Goal: Find specific page/section: Find specific page/section

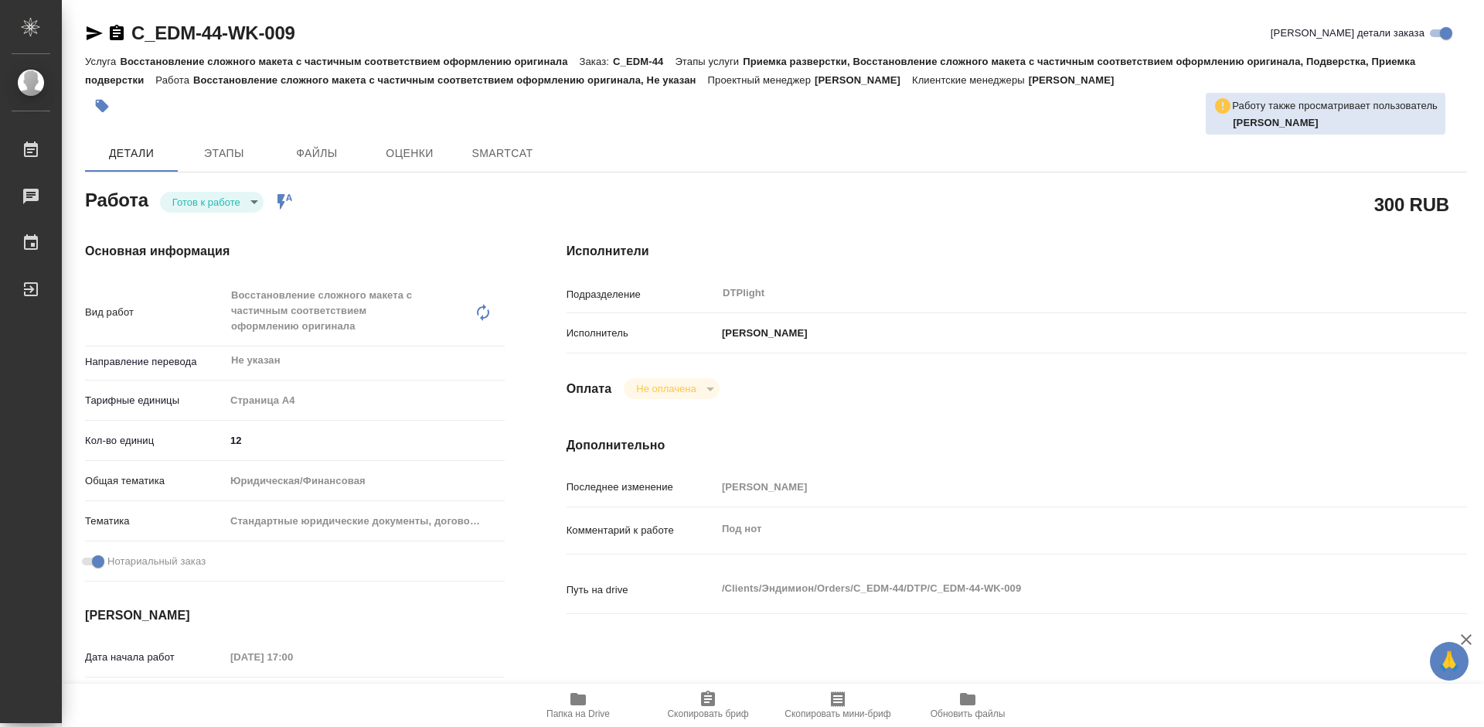
type textarea "x"
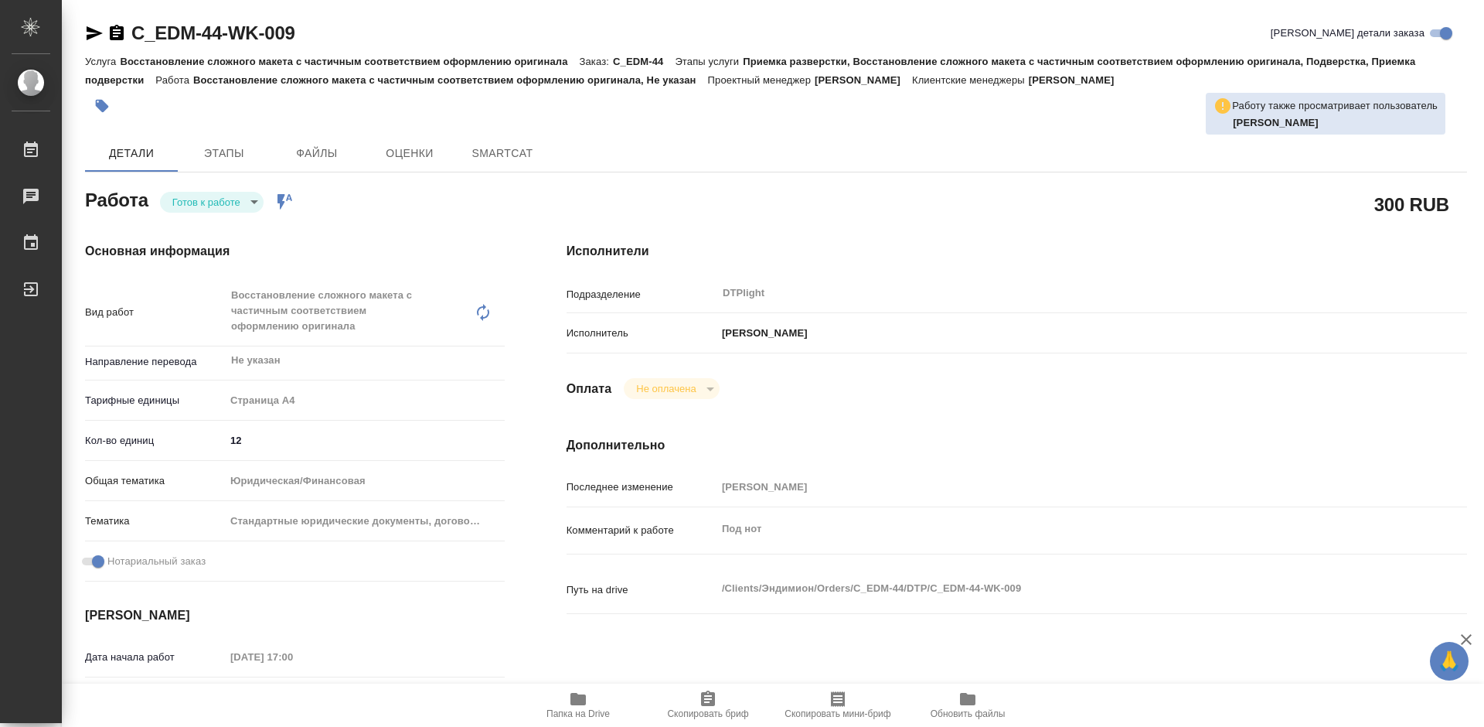
type textarea "x"
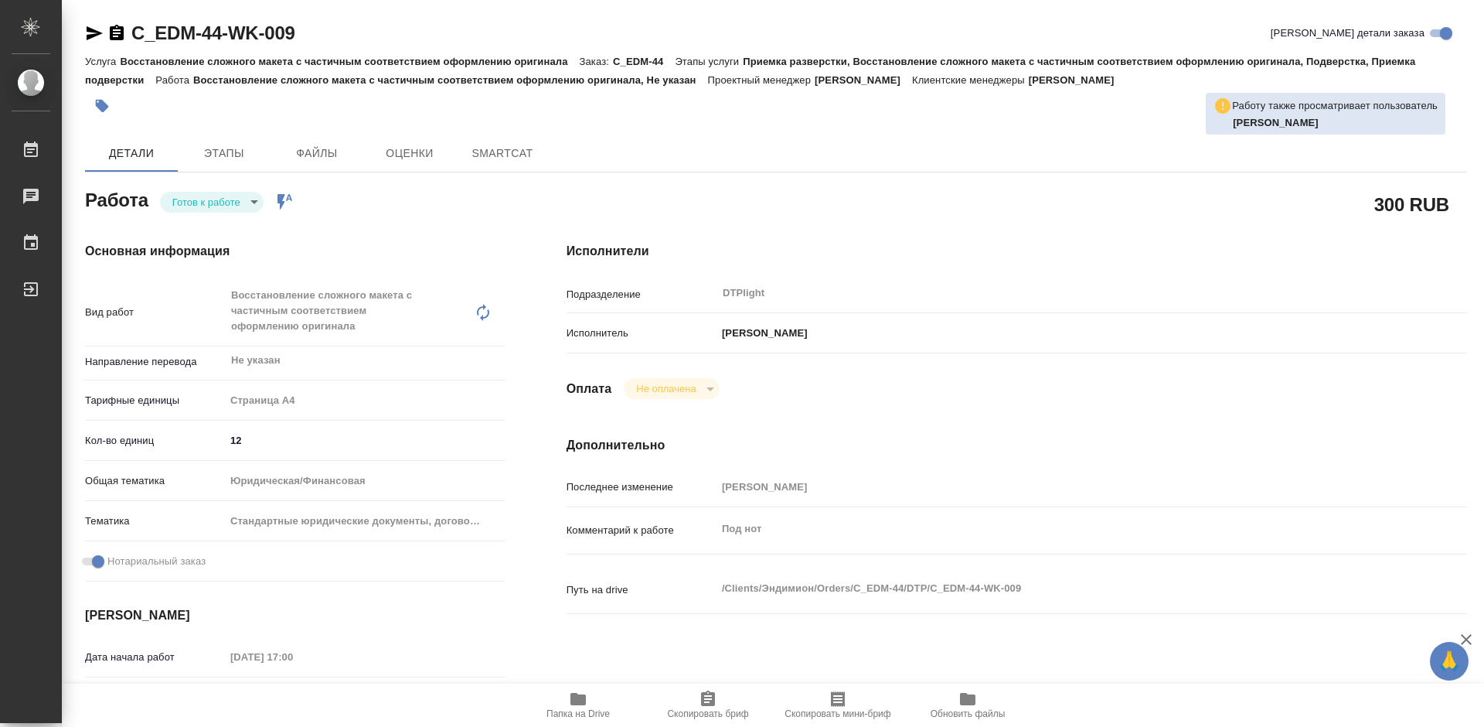
type textarea "x"
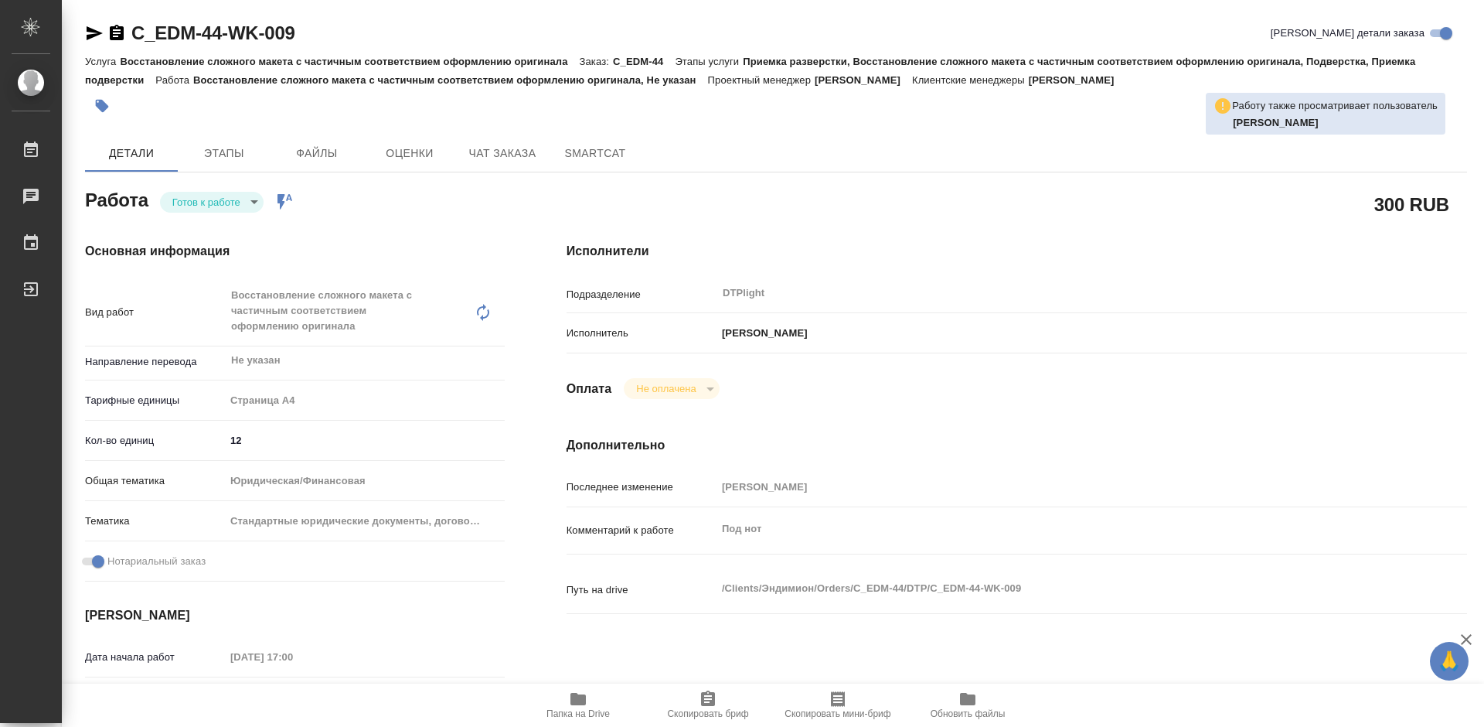
type textarea "x"
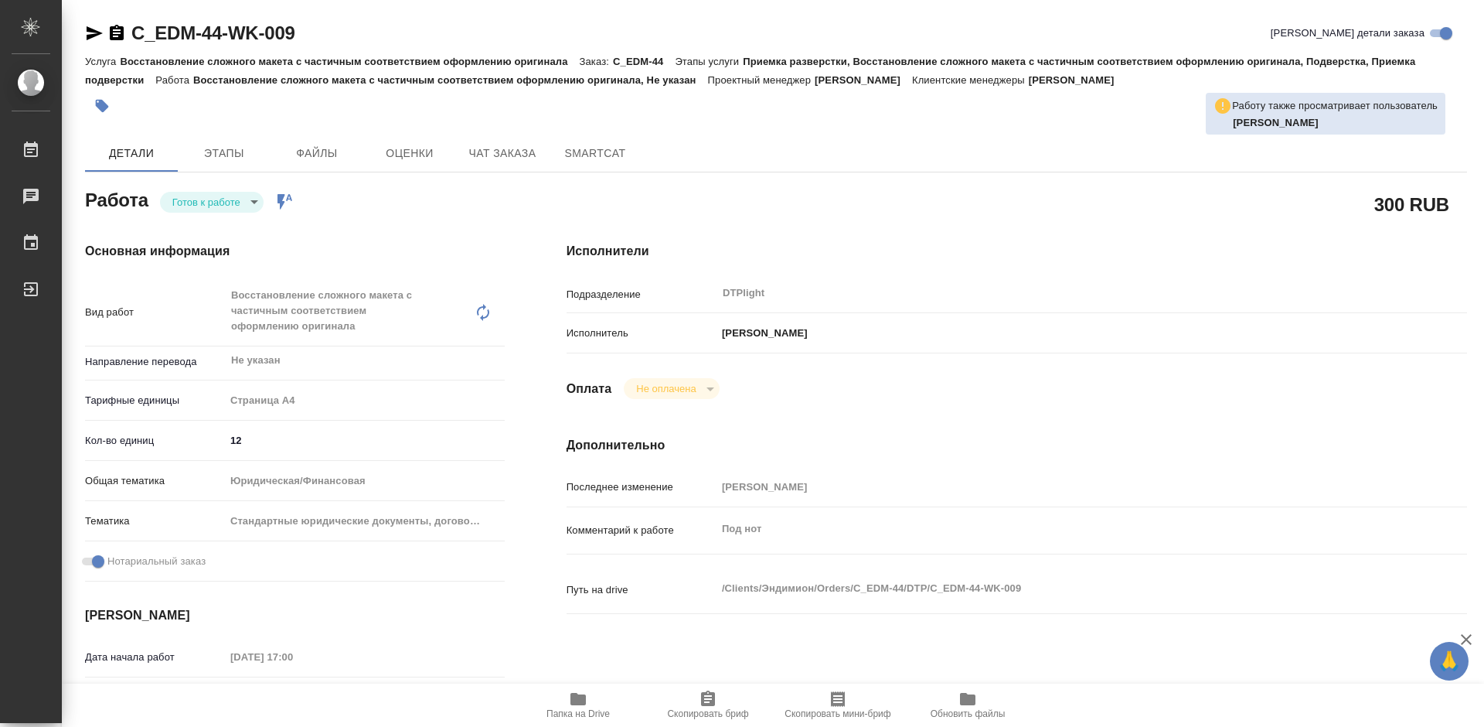
type textarea "x"
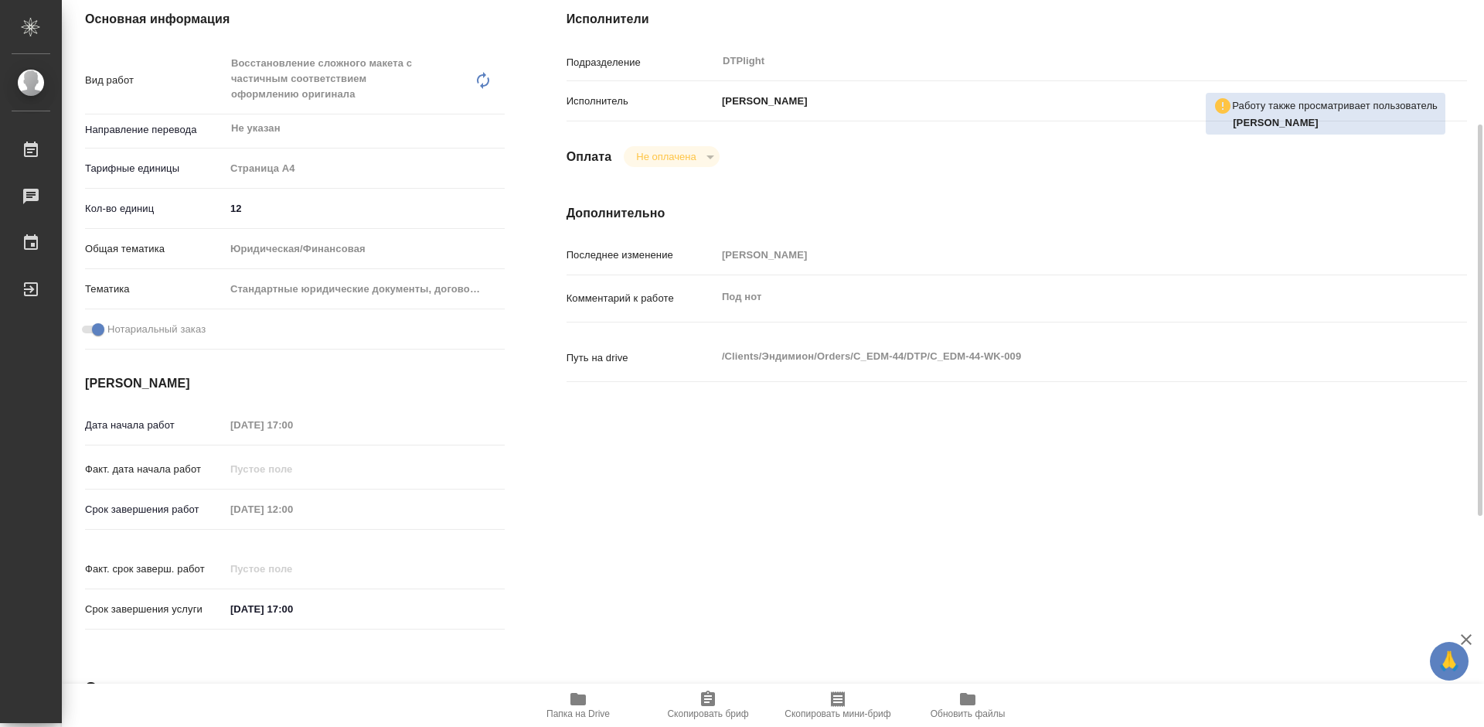
scroll to position [309, 0]
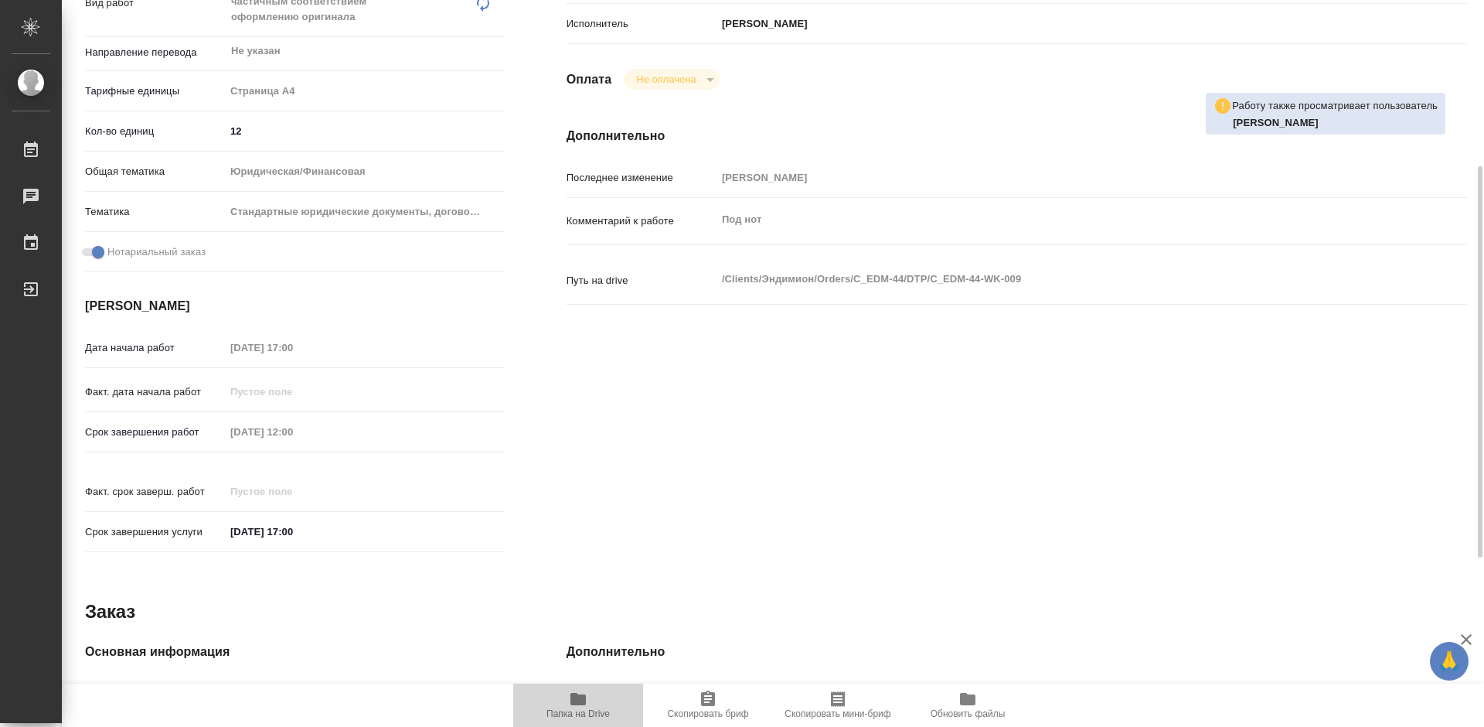
click at [571, 693] on icon "button" at bounding box center [577, 699] width 15 height 12
click at [585, 711] on span "Папка на Drive" at bounding box center [578, 713] width 63 height 11
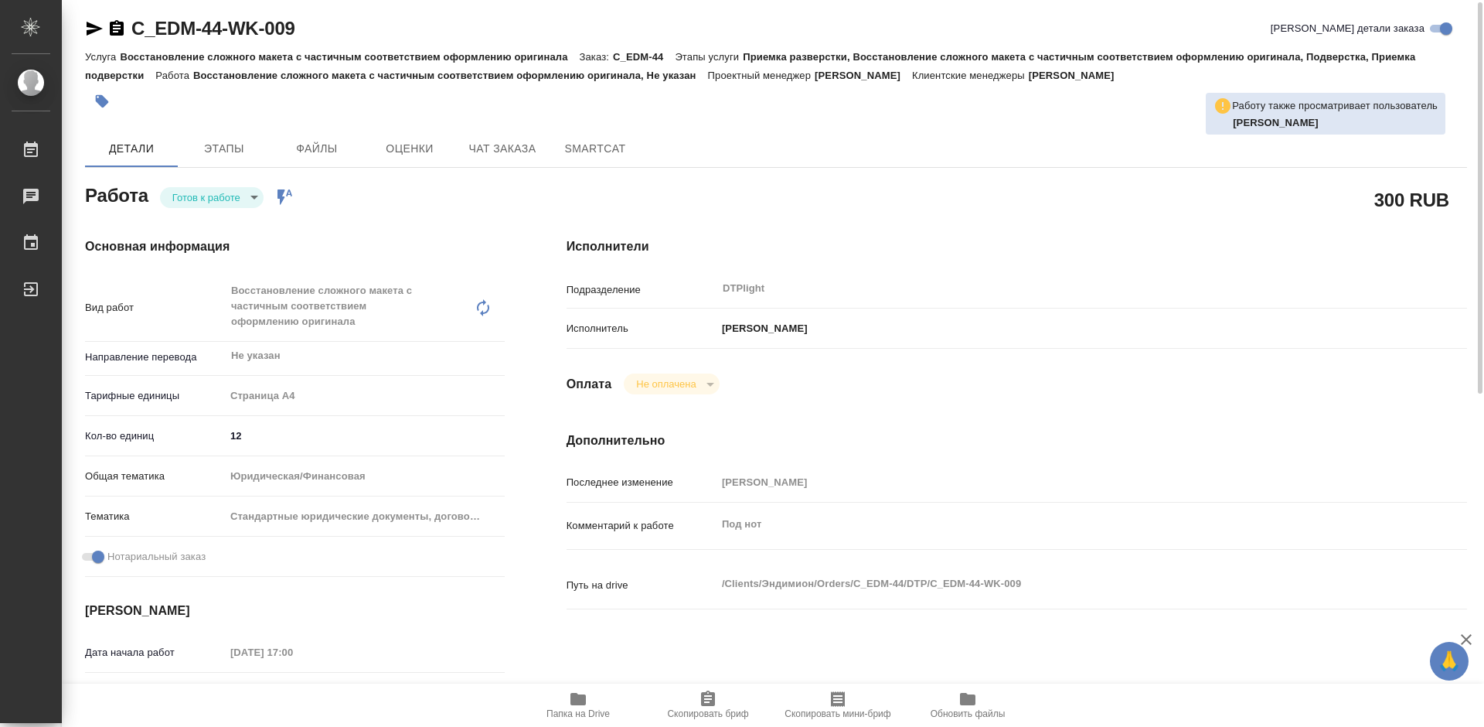
scroll to position [0, 0]
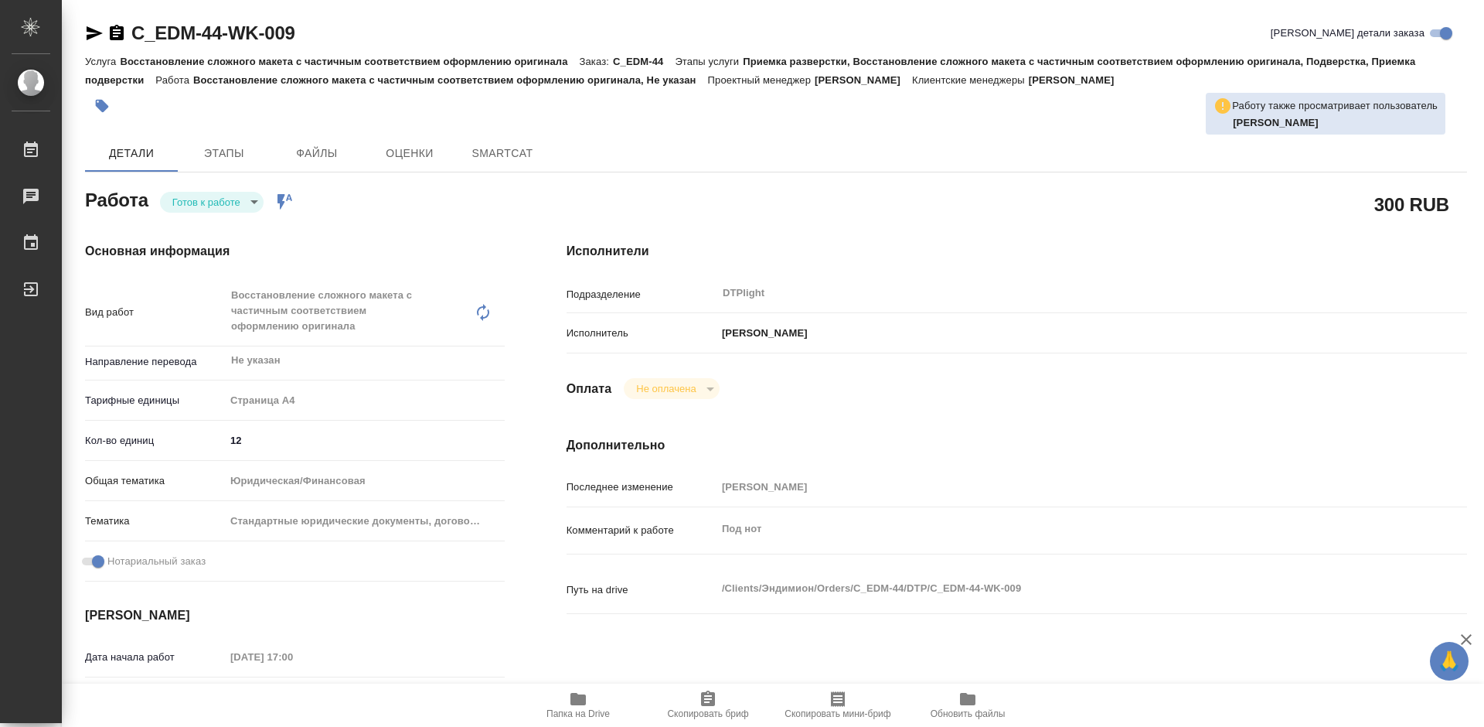
type textarea "x"
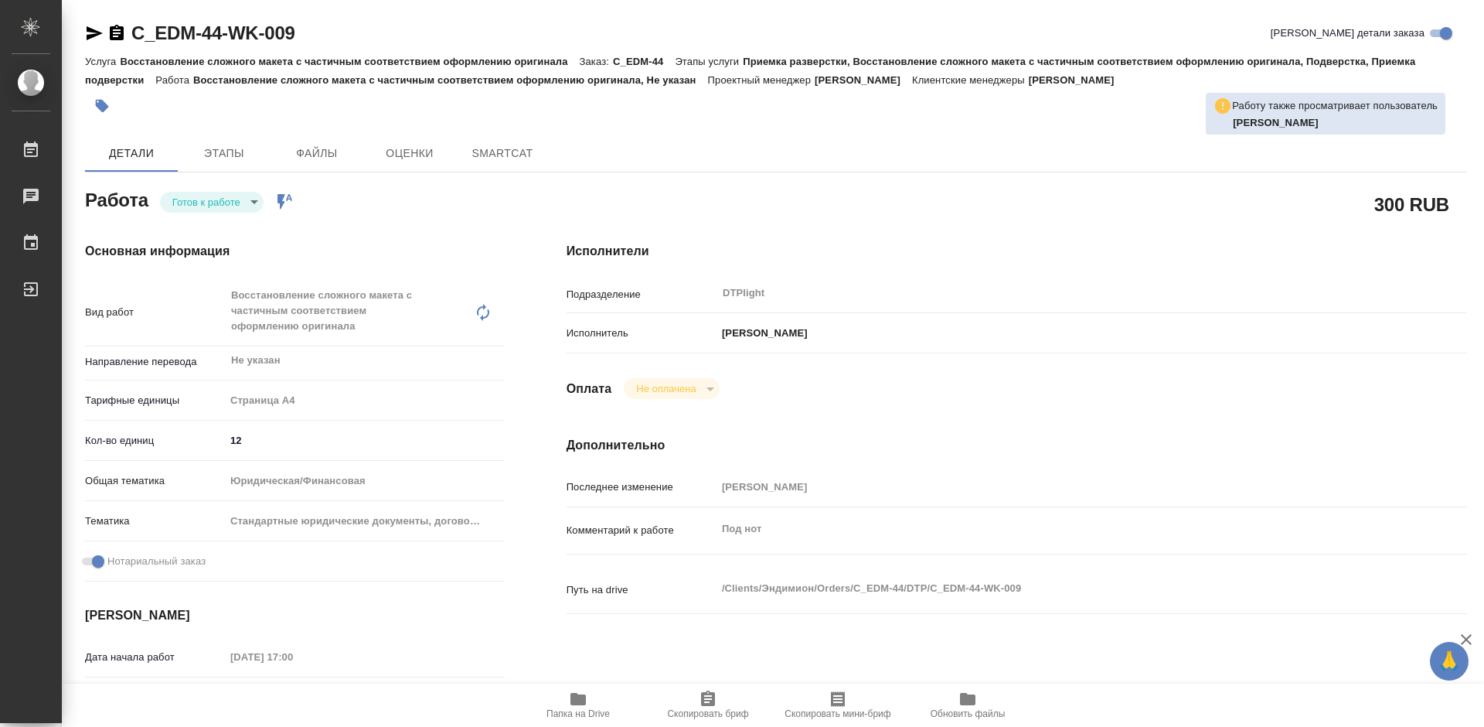
type textarea "x"
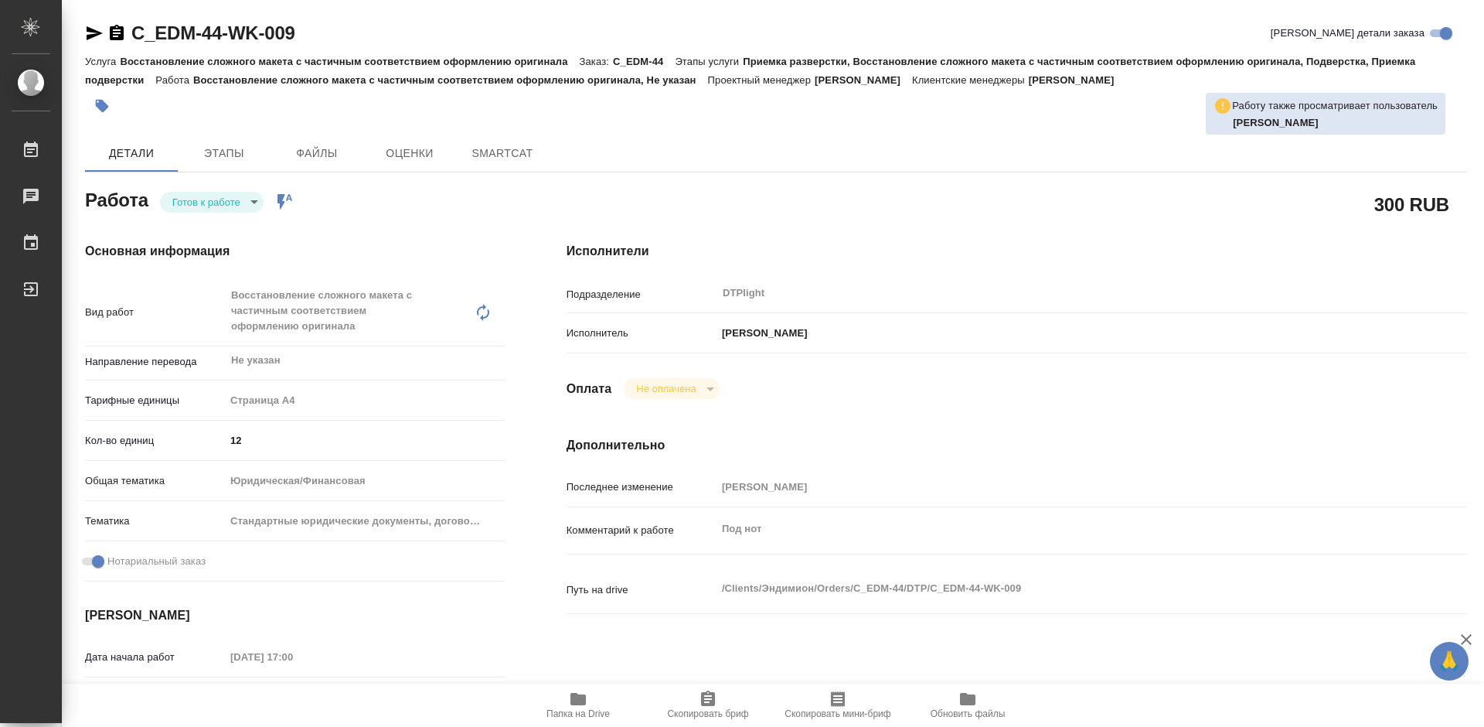
type textarea "x"
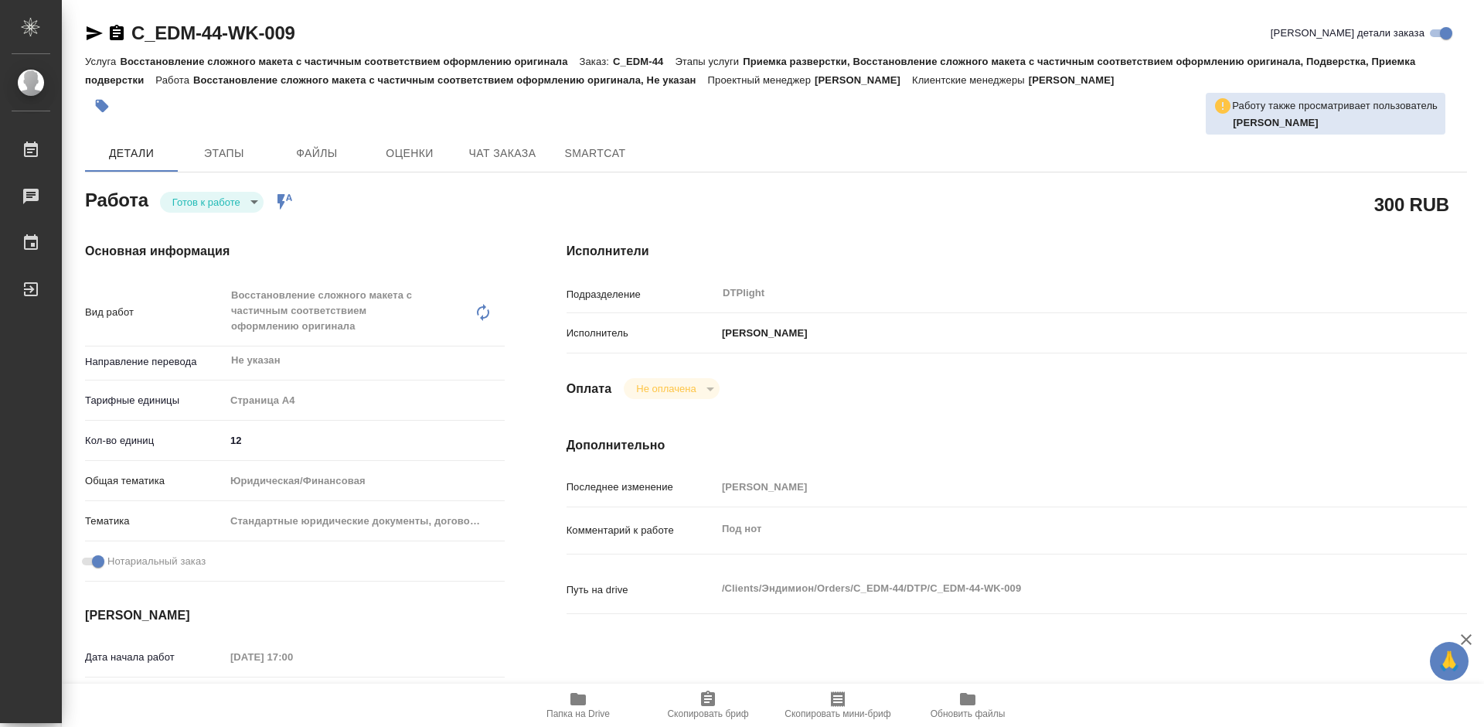
type textarea "x"
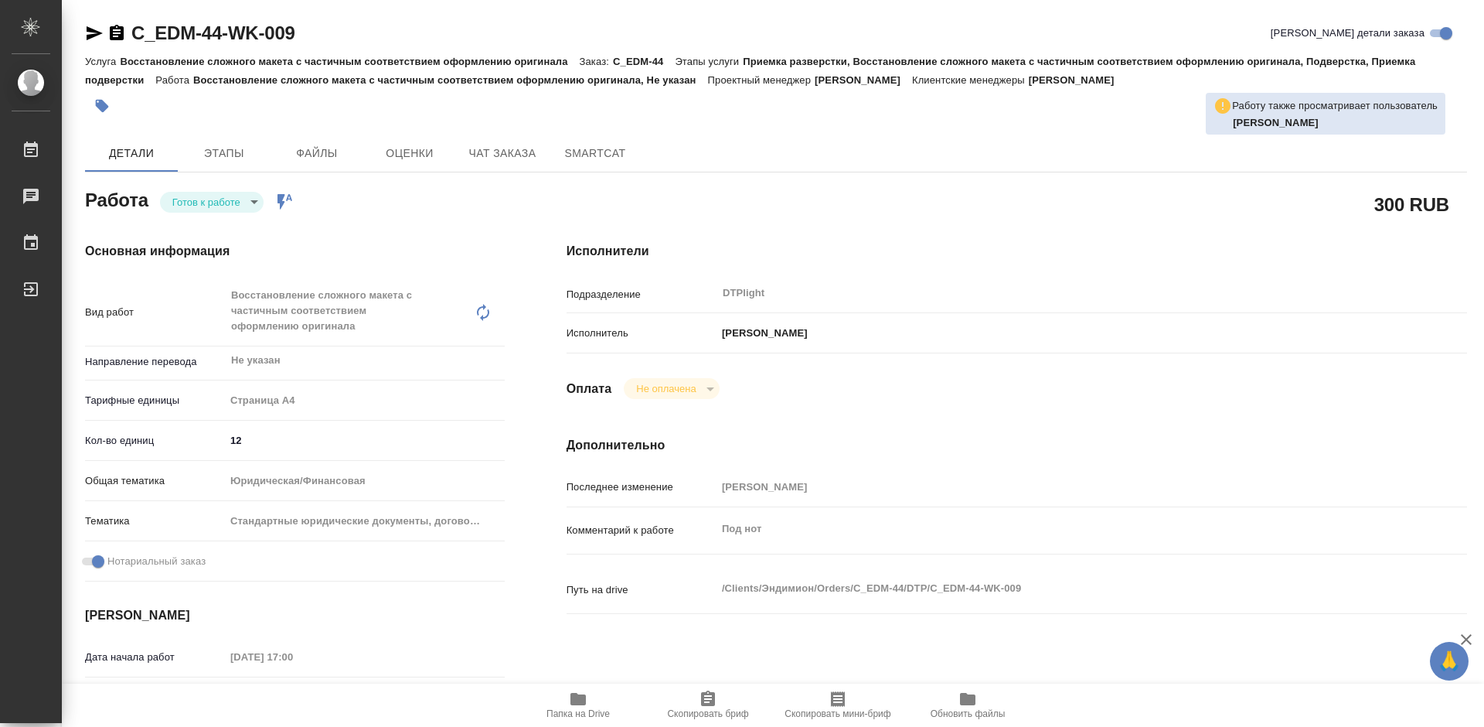
type textarea "x"
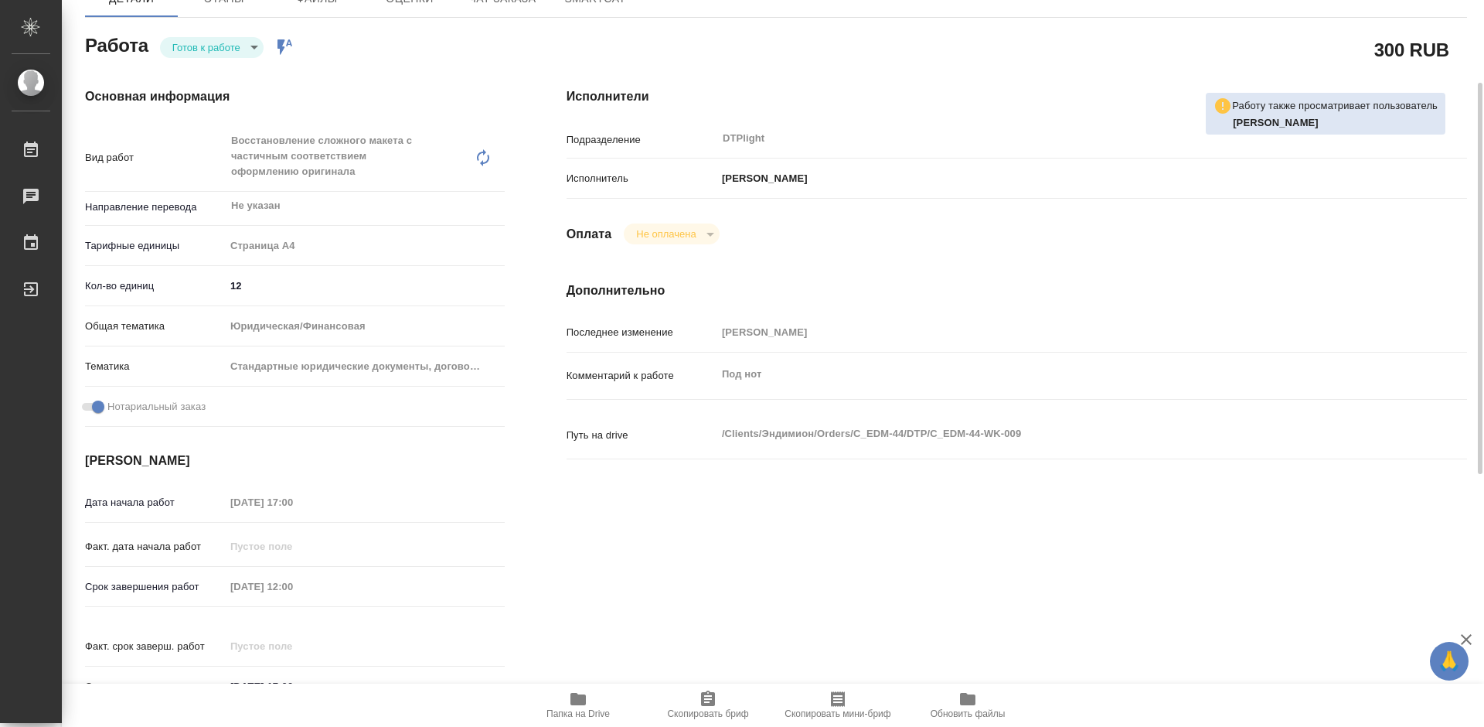
scroll to position [77, 0]
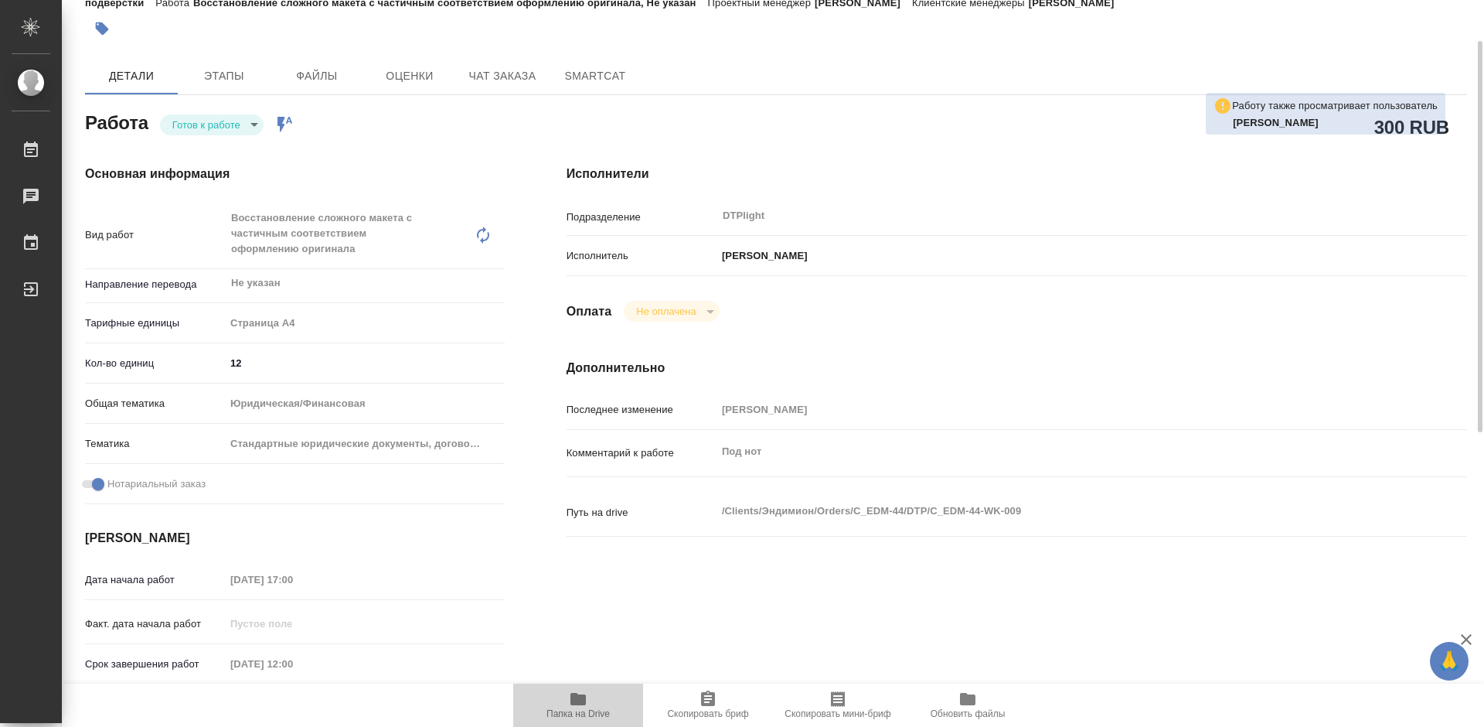
click at [593, 703] on span "Папка на Drive" at bounding box center [578, 704] width 111 height 29
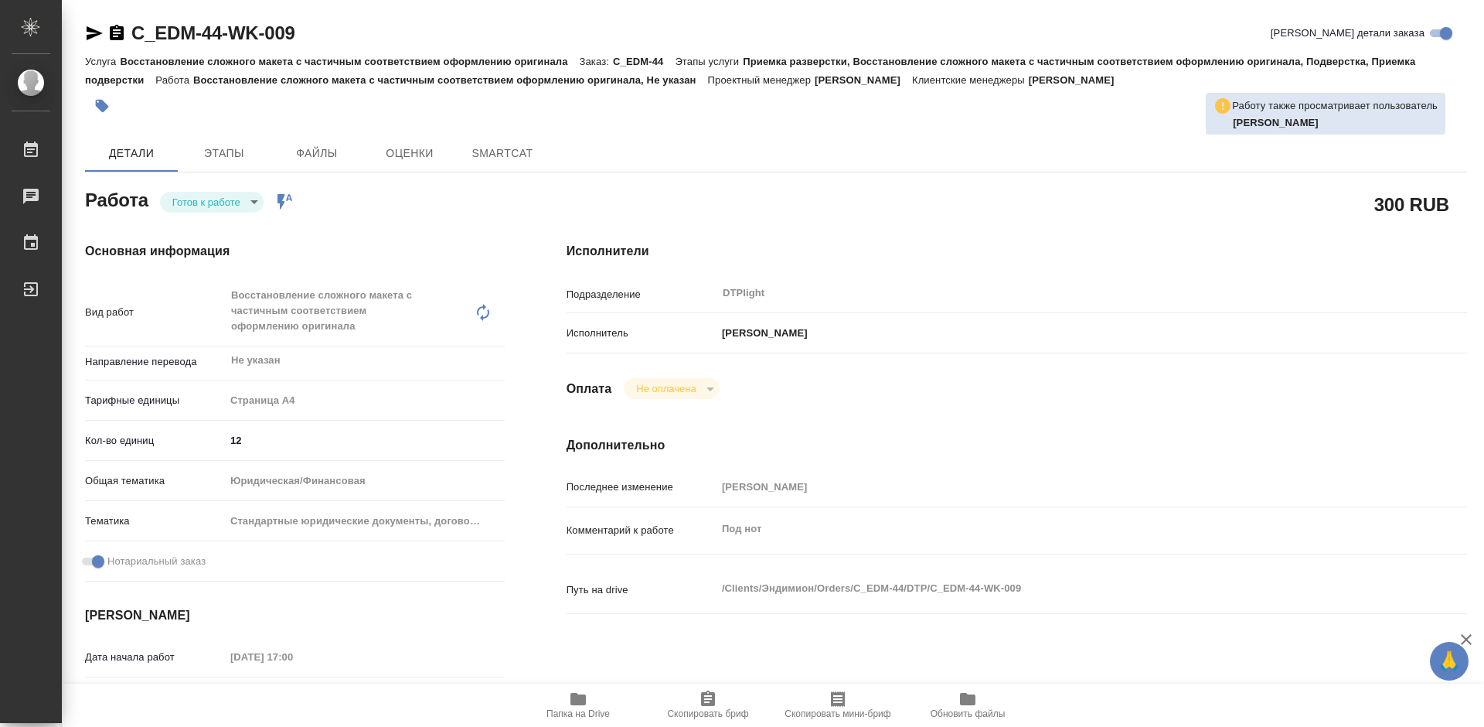
type textarea "x"
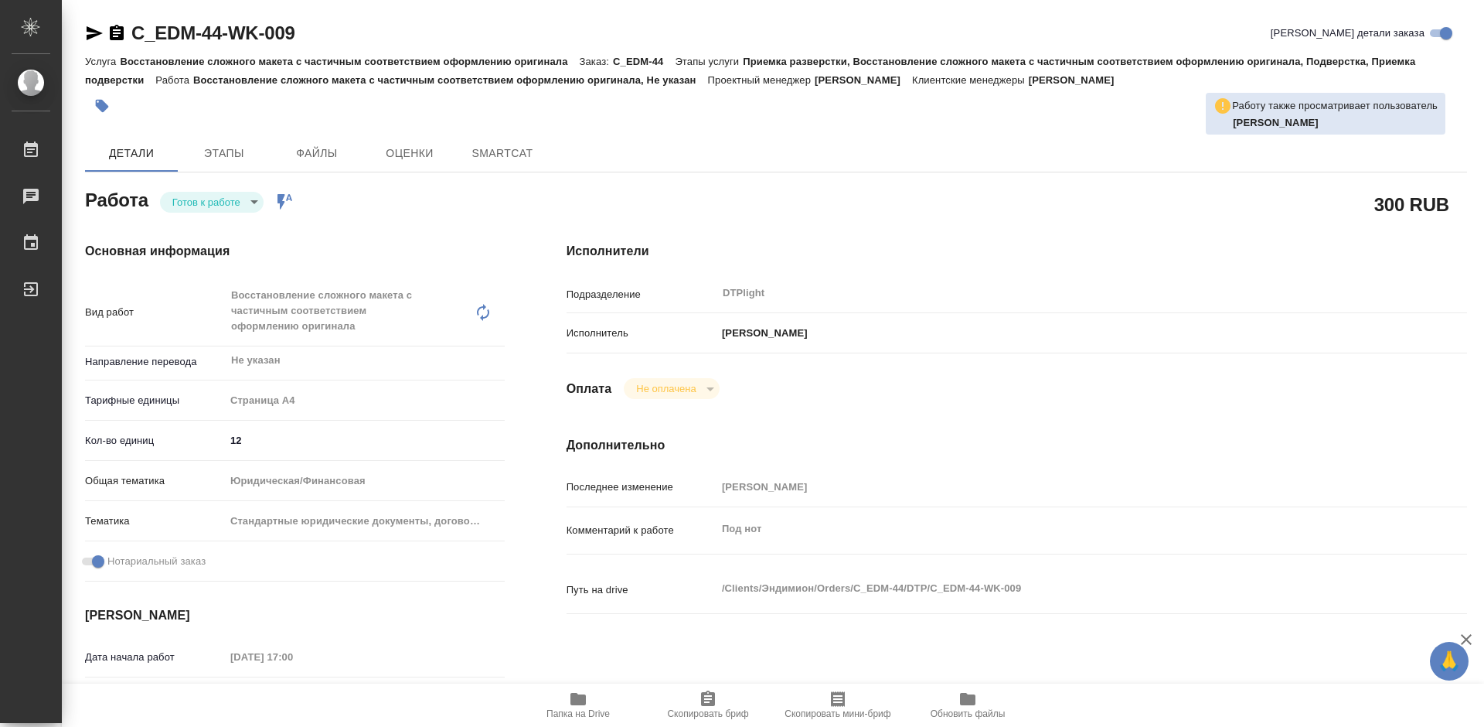
type textarea "x"
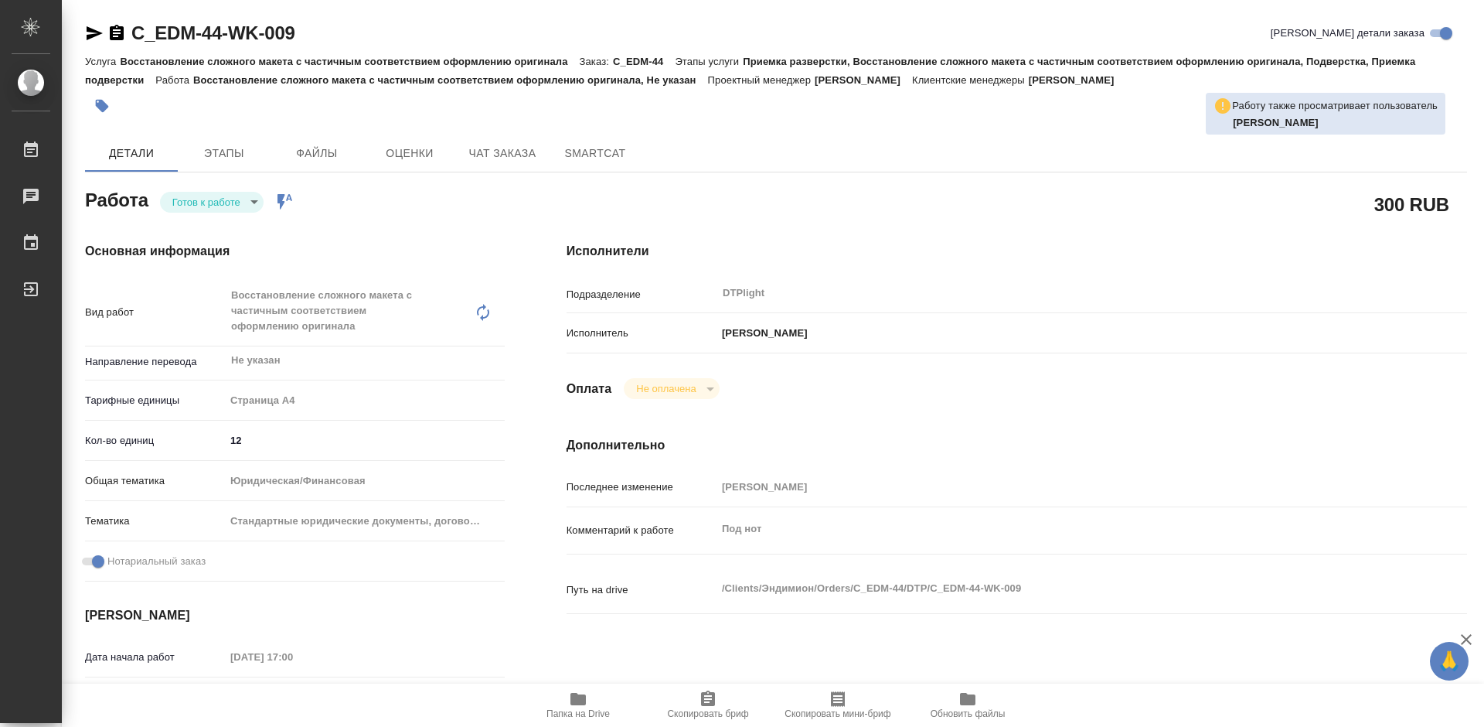
type textarea "x"
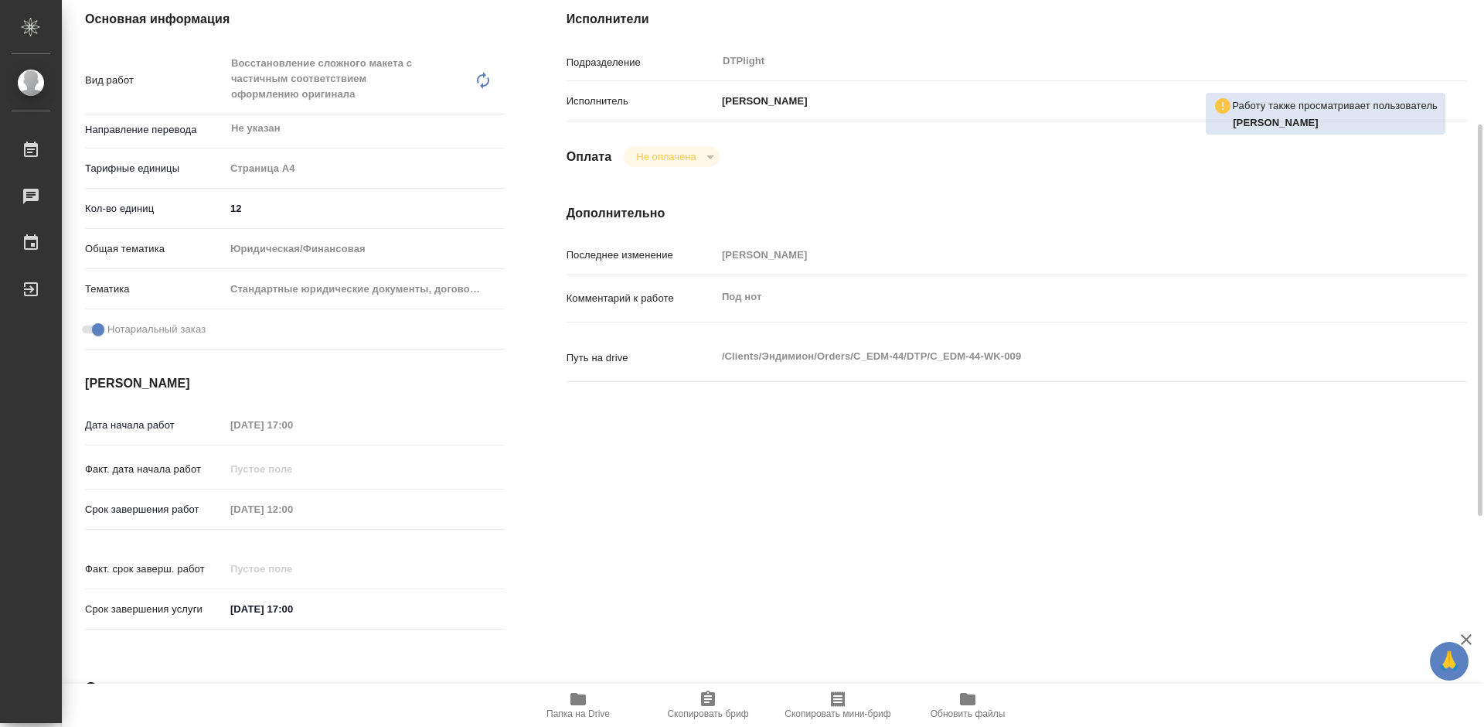
type textarea "x"
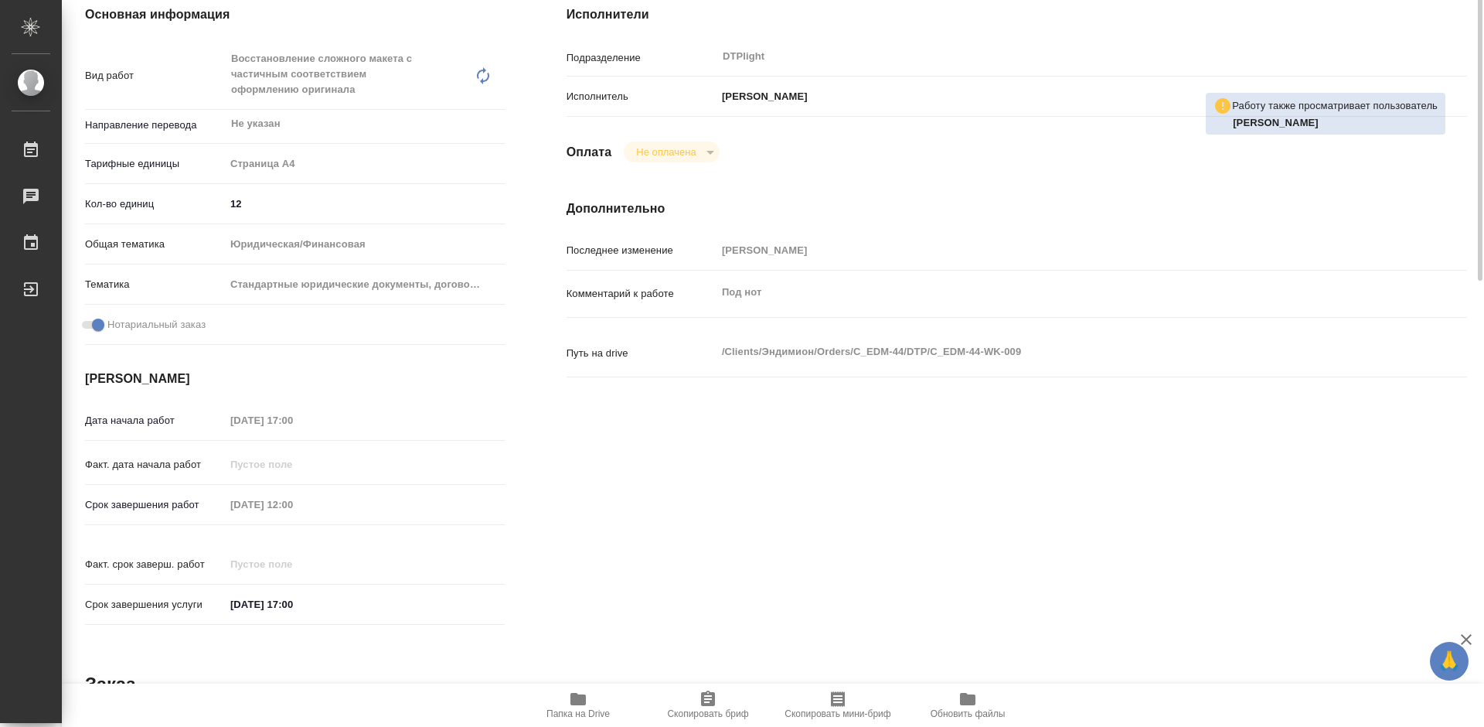
scroll to position [82, 0]
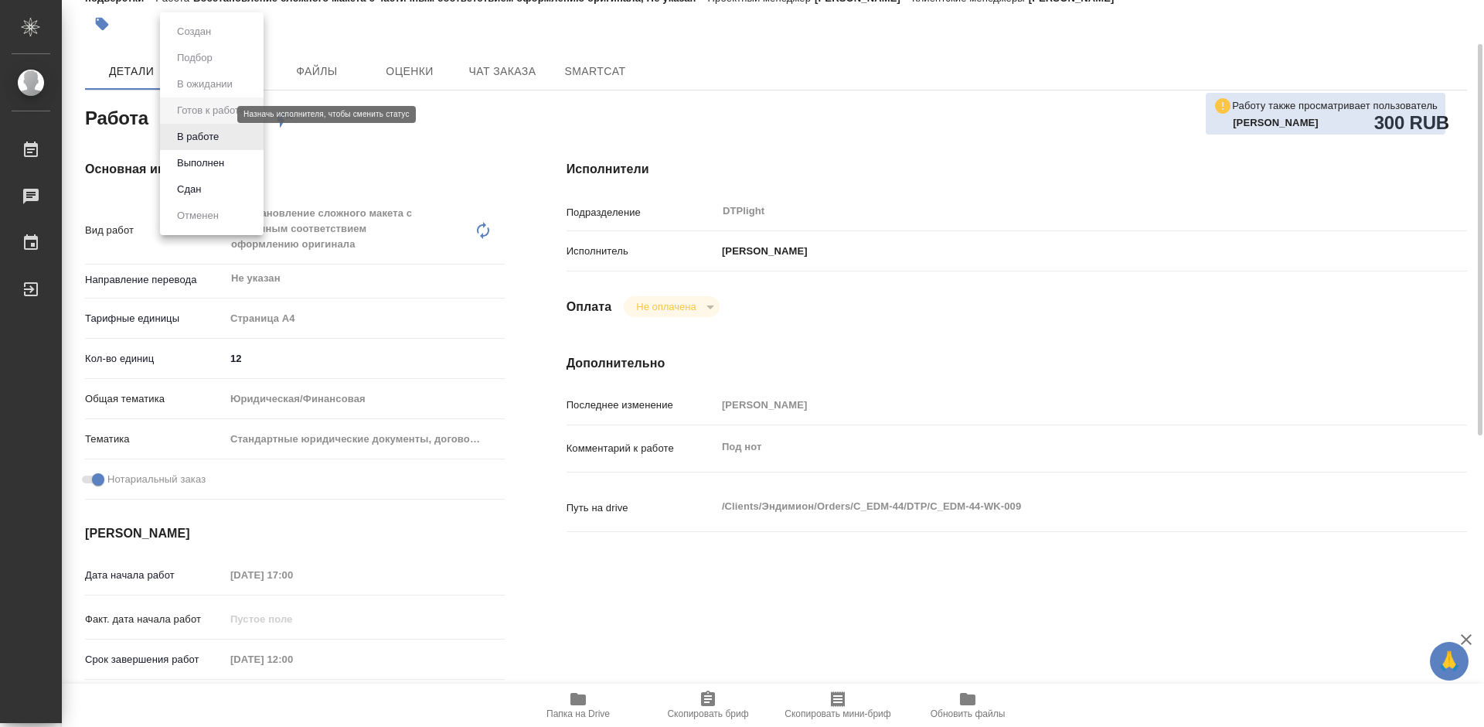
click at [206, 114] on body "🙏 .cls-1 fill:#fff; AWATERA Tretyakova Mariya Работы 0 Чаты График Выйти C_EDM-…" at bounding box center [742, 363] width 1484 height 727
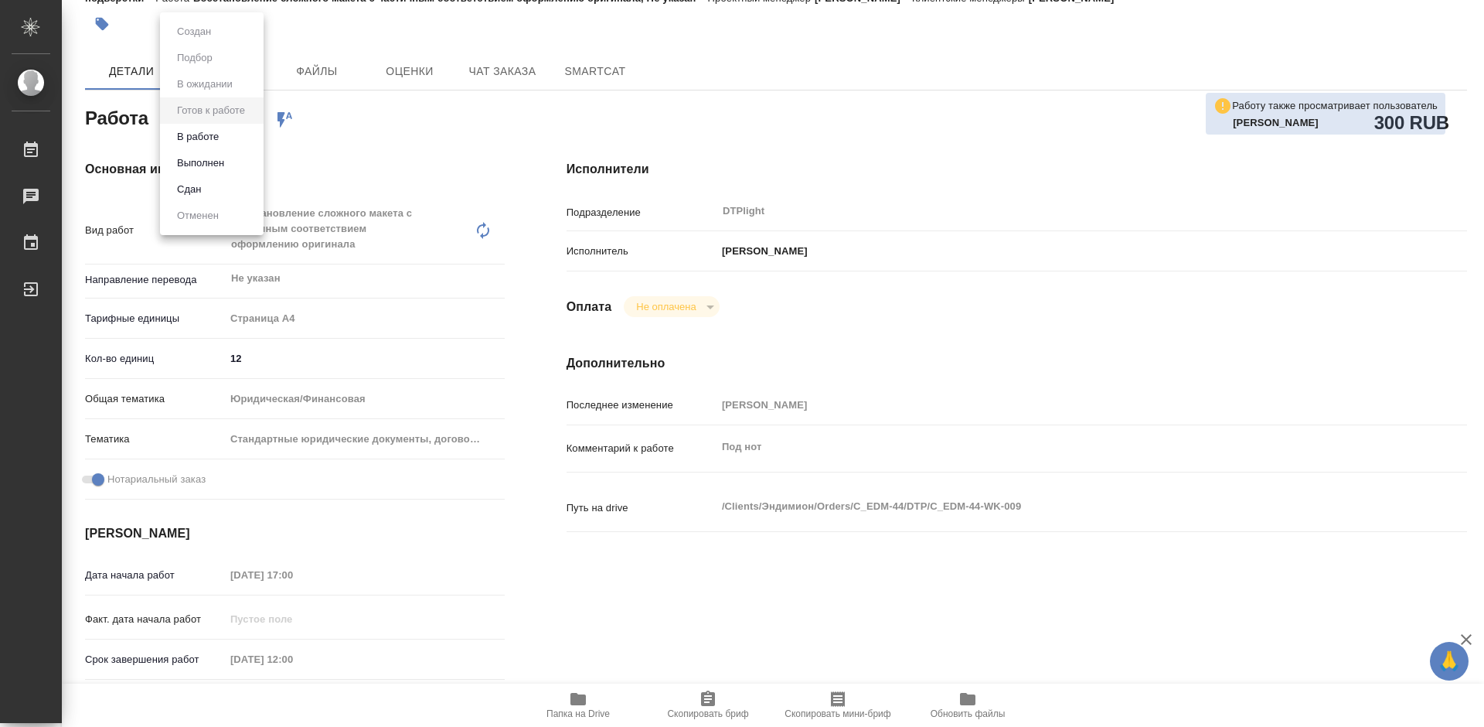
click at [224, 137] on li "В работе" at bounding box center [212, 137] width 104 height 26
type textarea "x"
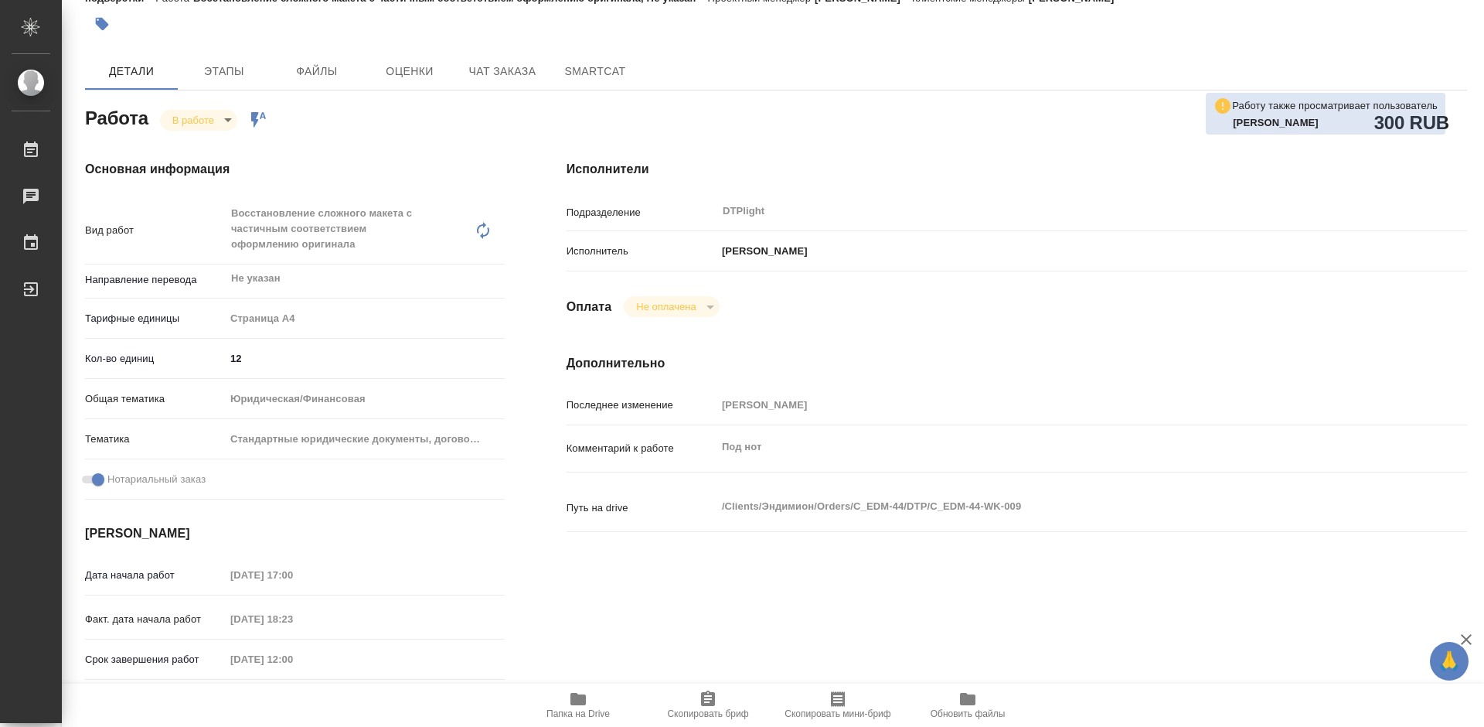
type textarea "x"
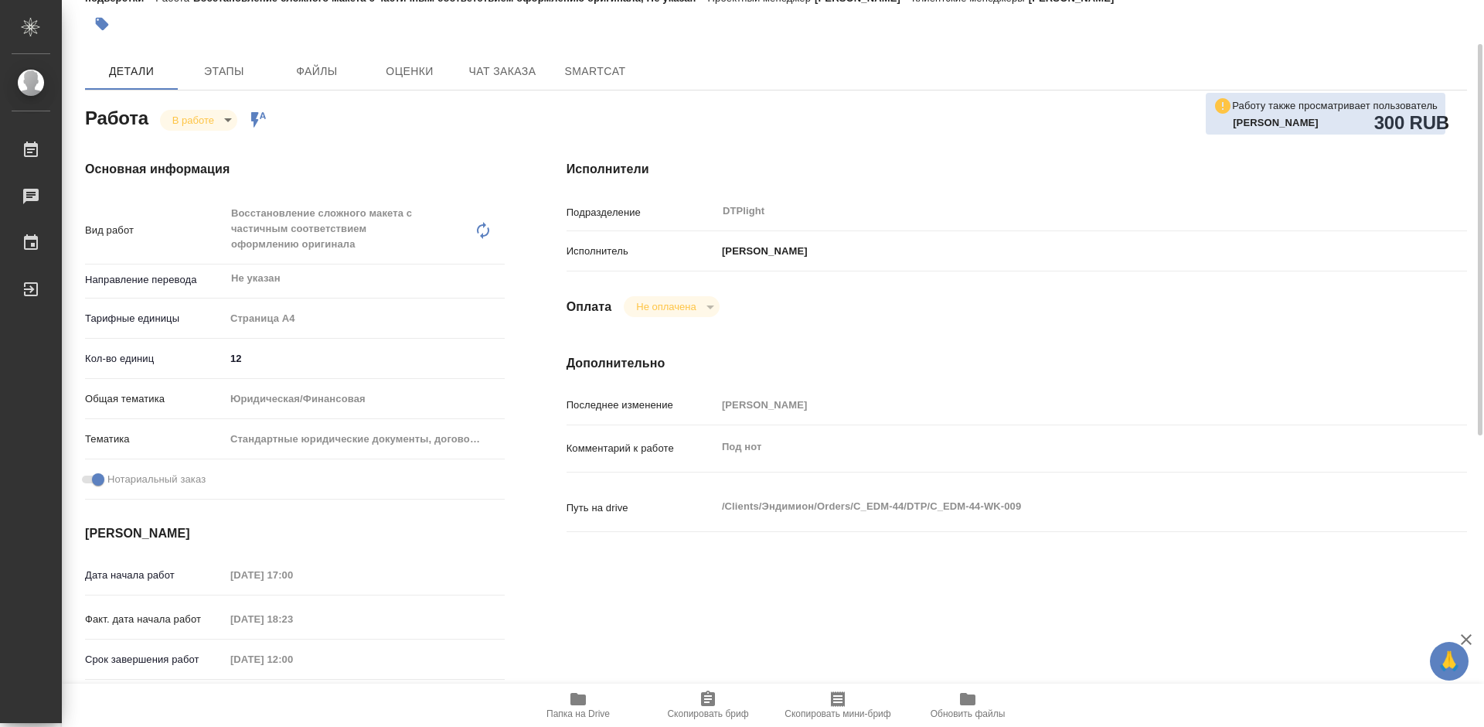
type textarea "x"
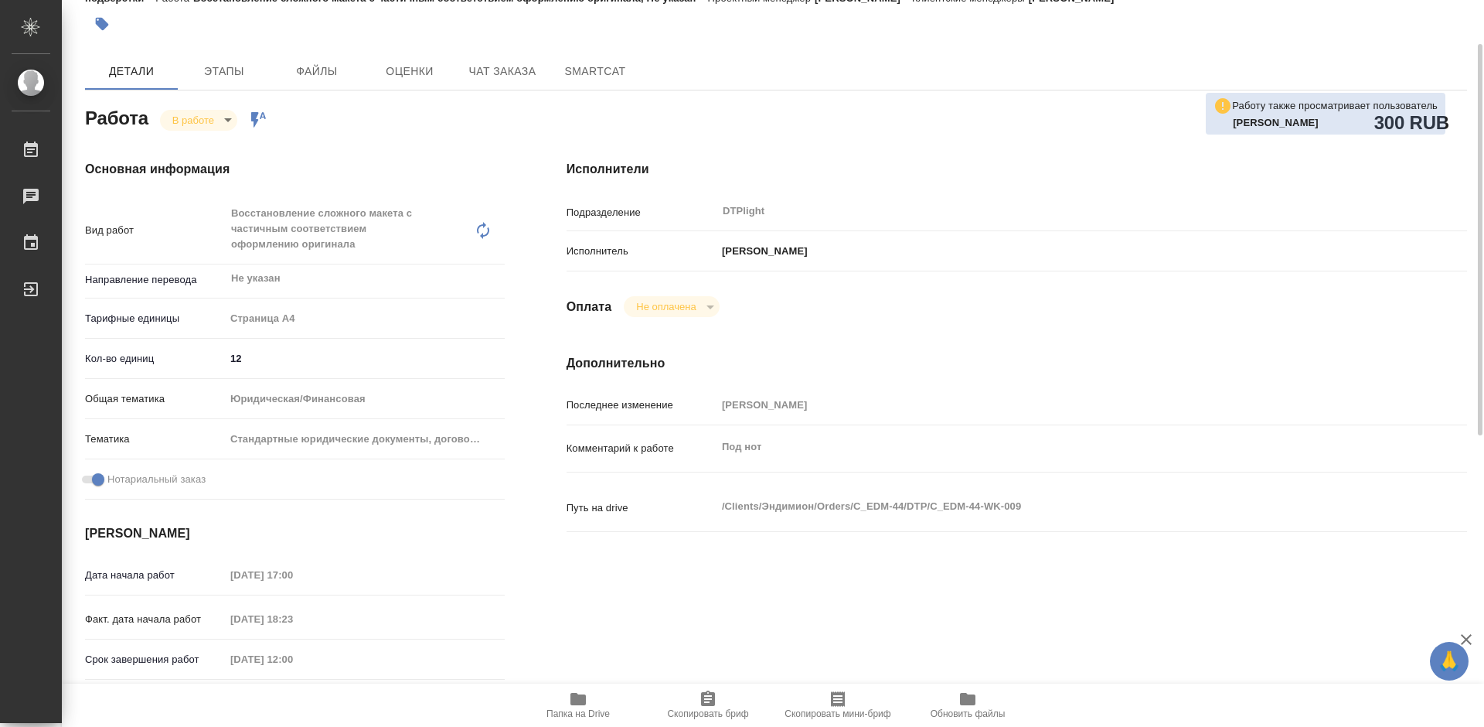
type textarea "x"
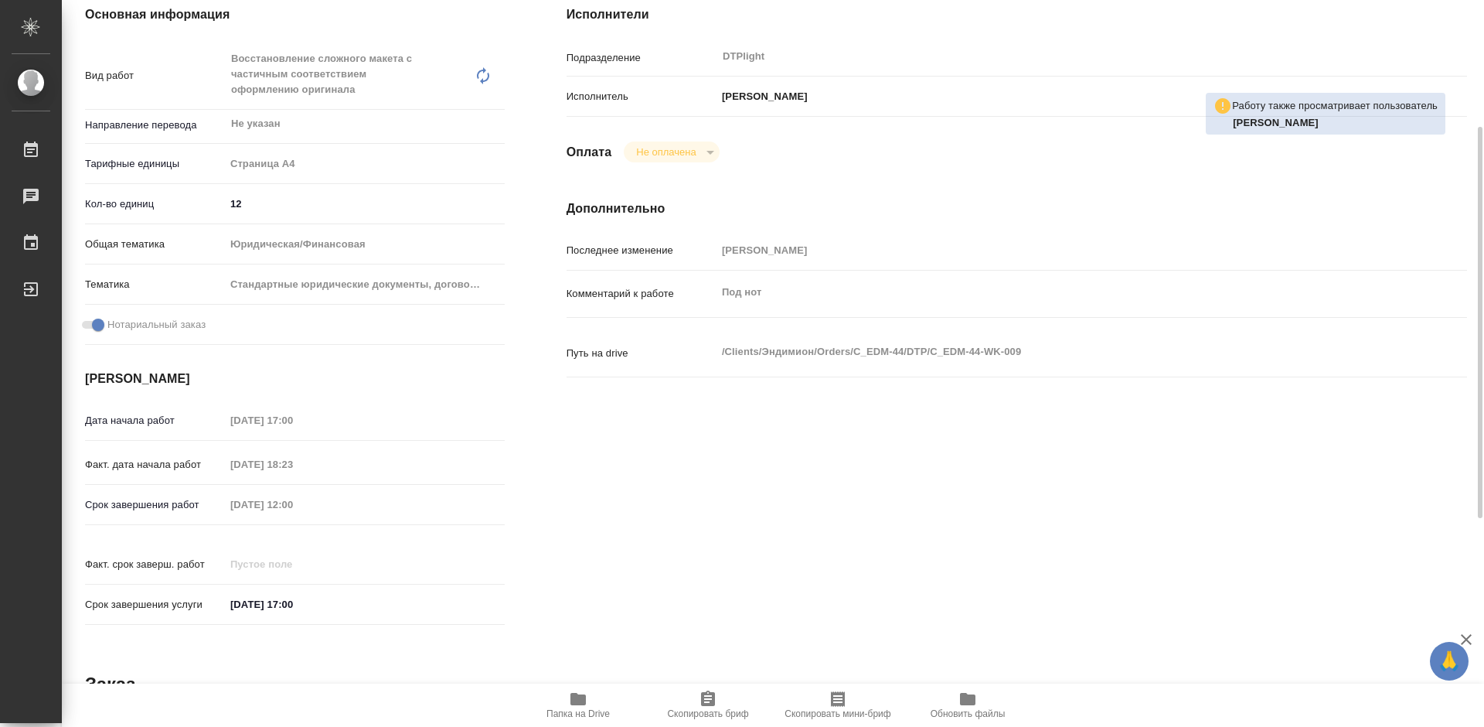
scroll to position [0, 0]
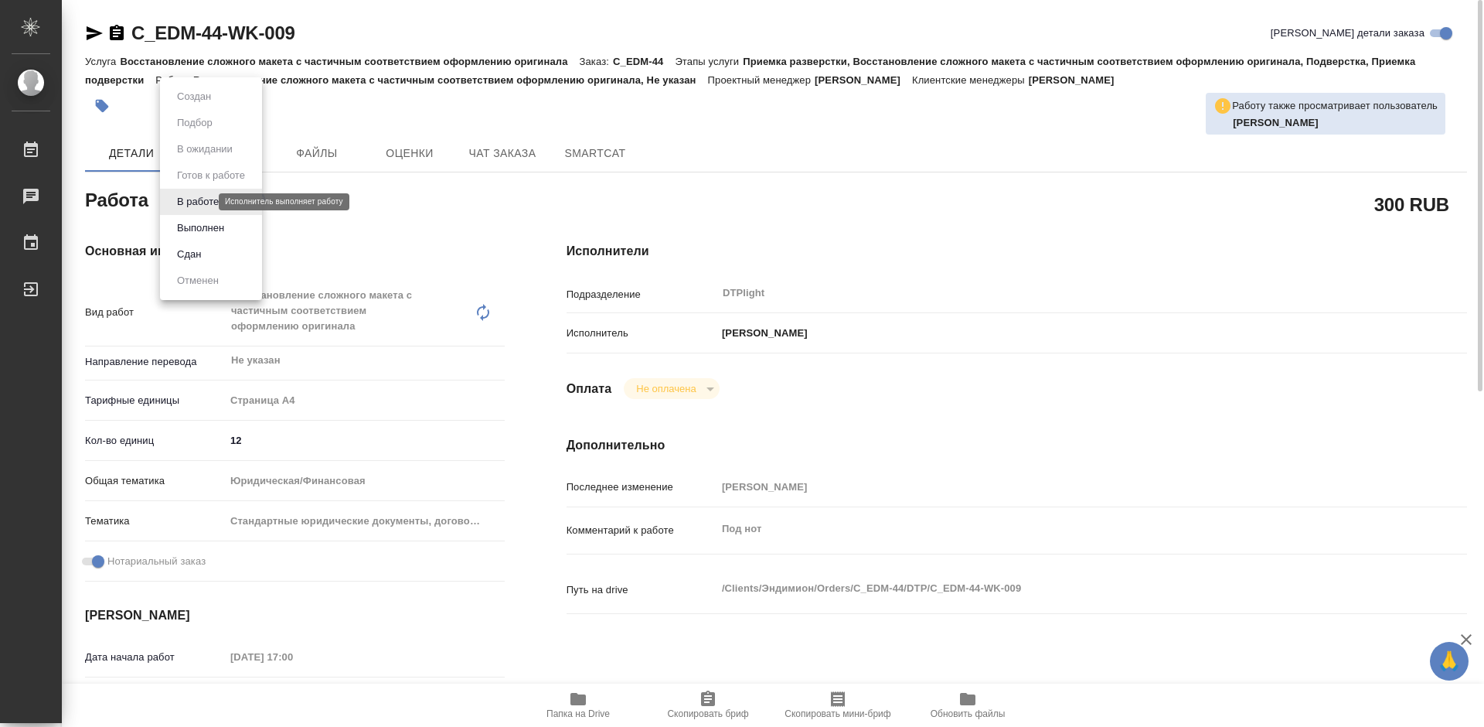
click at [206, 204] on body "🙏 .cls-1 fill:#fff; AWATERA Tretyakova Mariya Работы 0 Чаты График Выйти C_EDM-…" at bounding box center [742, 363] width 1484 height 727
click at [369, 208] on div at bounding box center [742, 363] width 1484 height 727
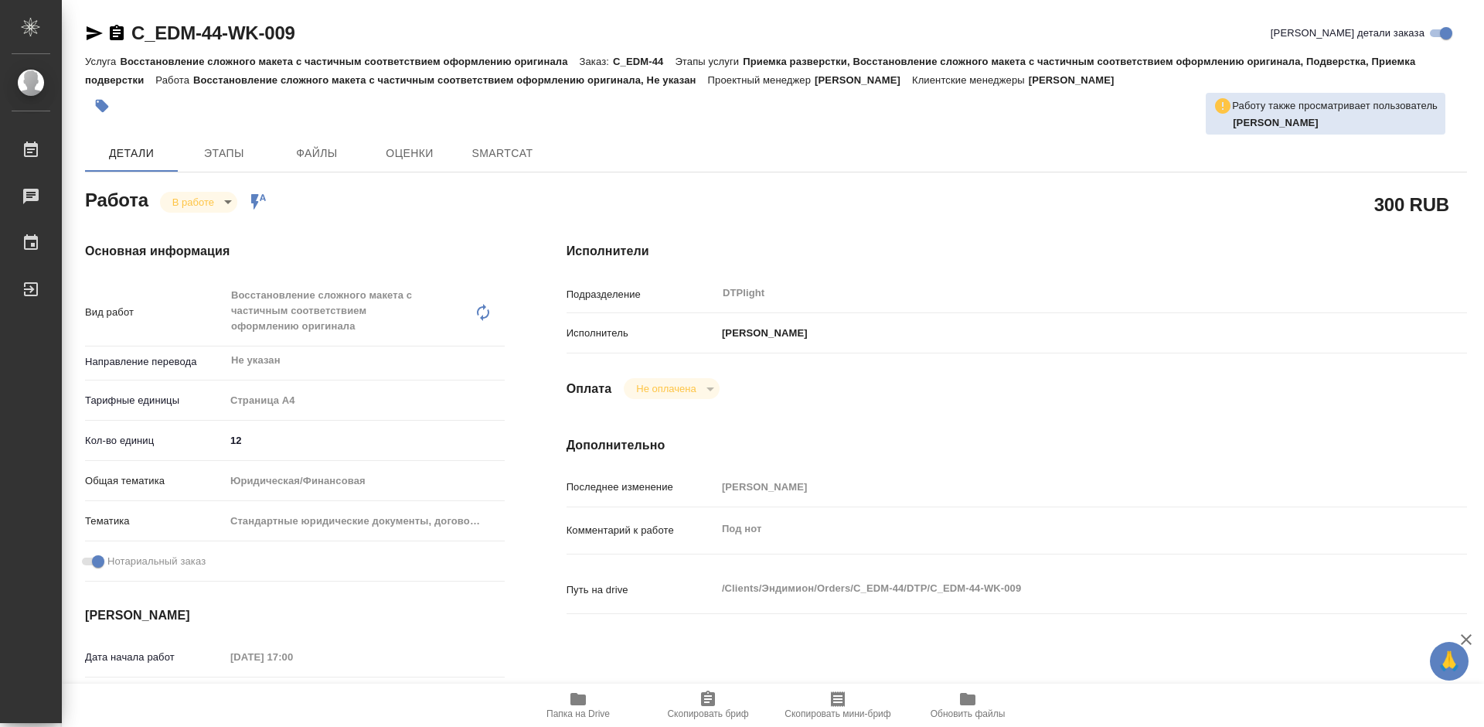
type textarea "x"
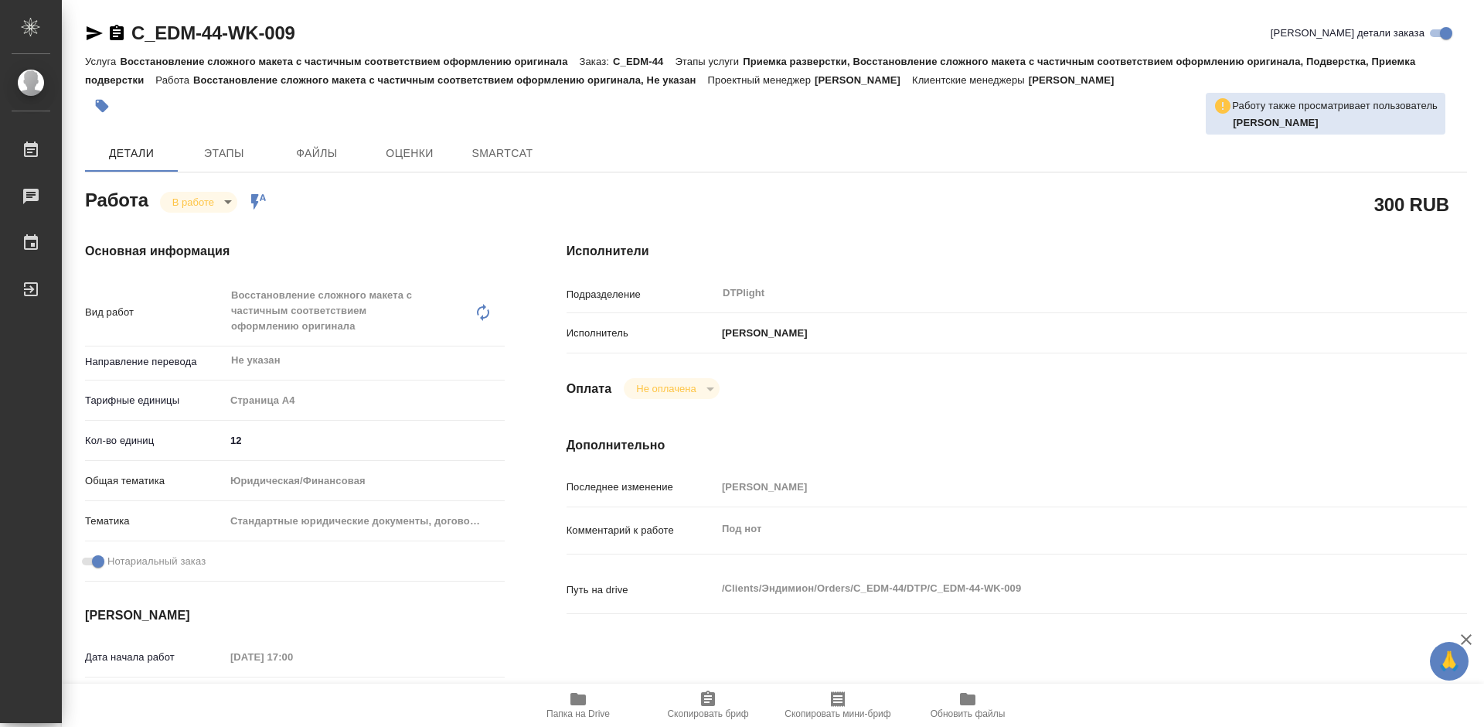
type textarea "x"
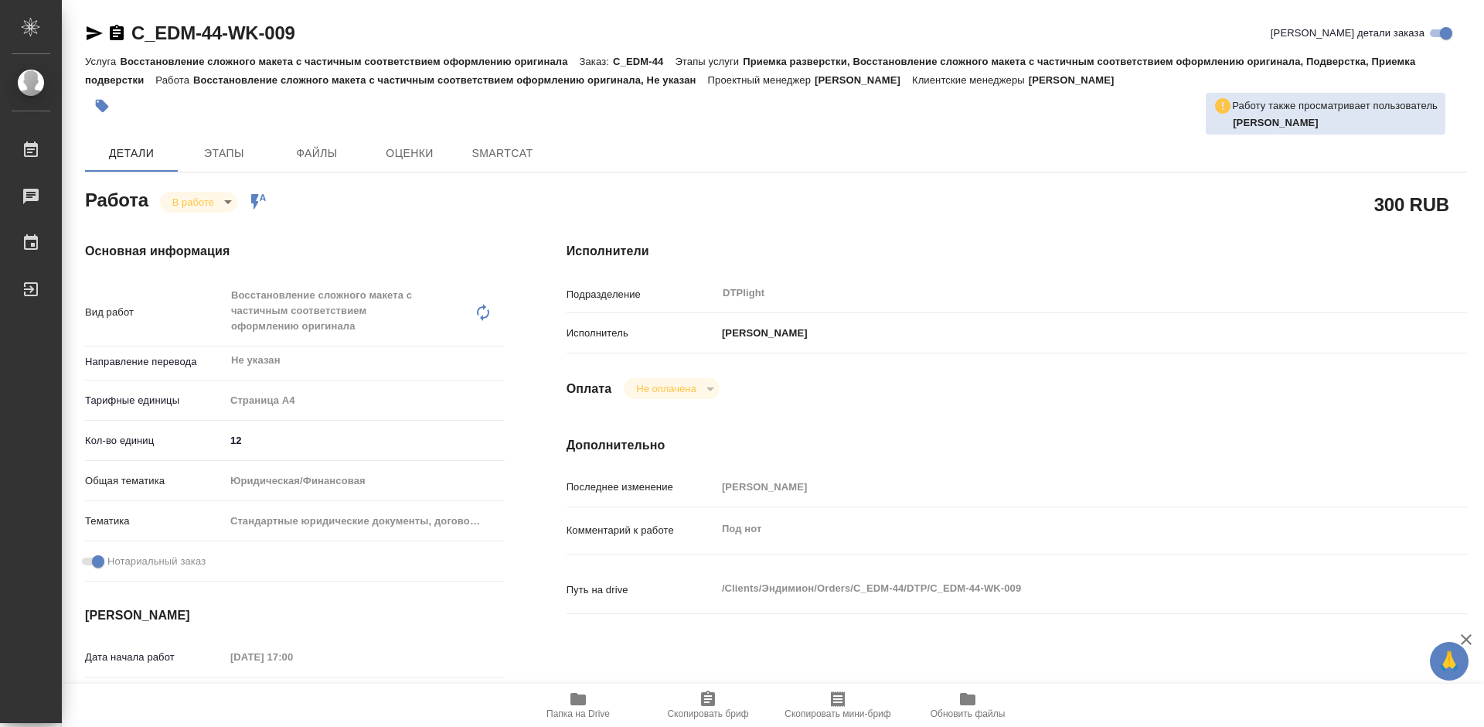
type textarea "x"
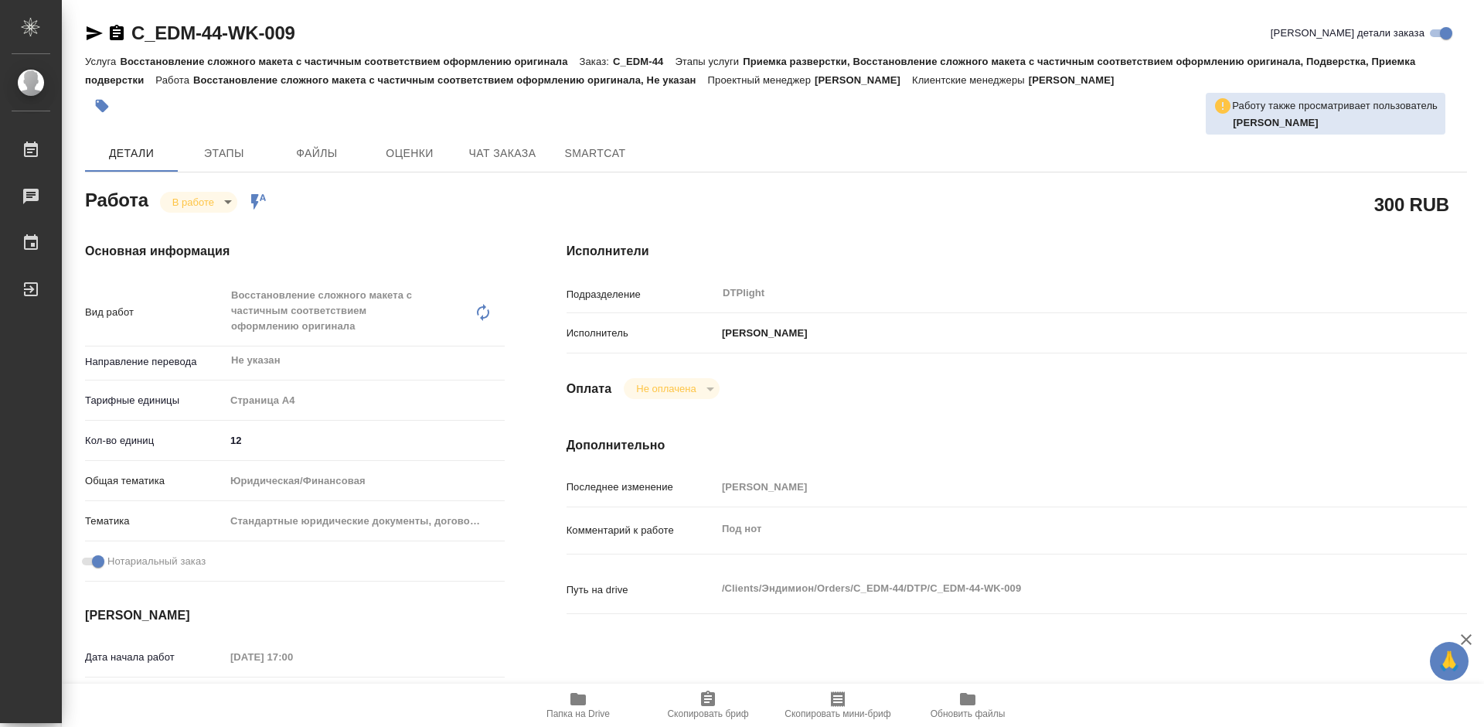
type textarea "x"
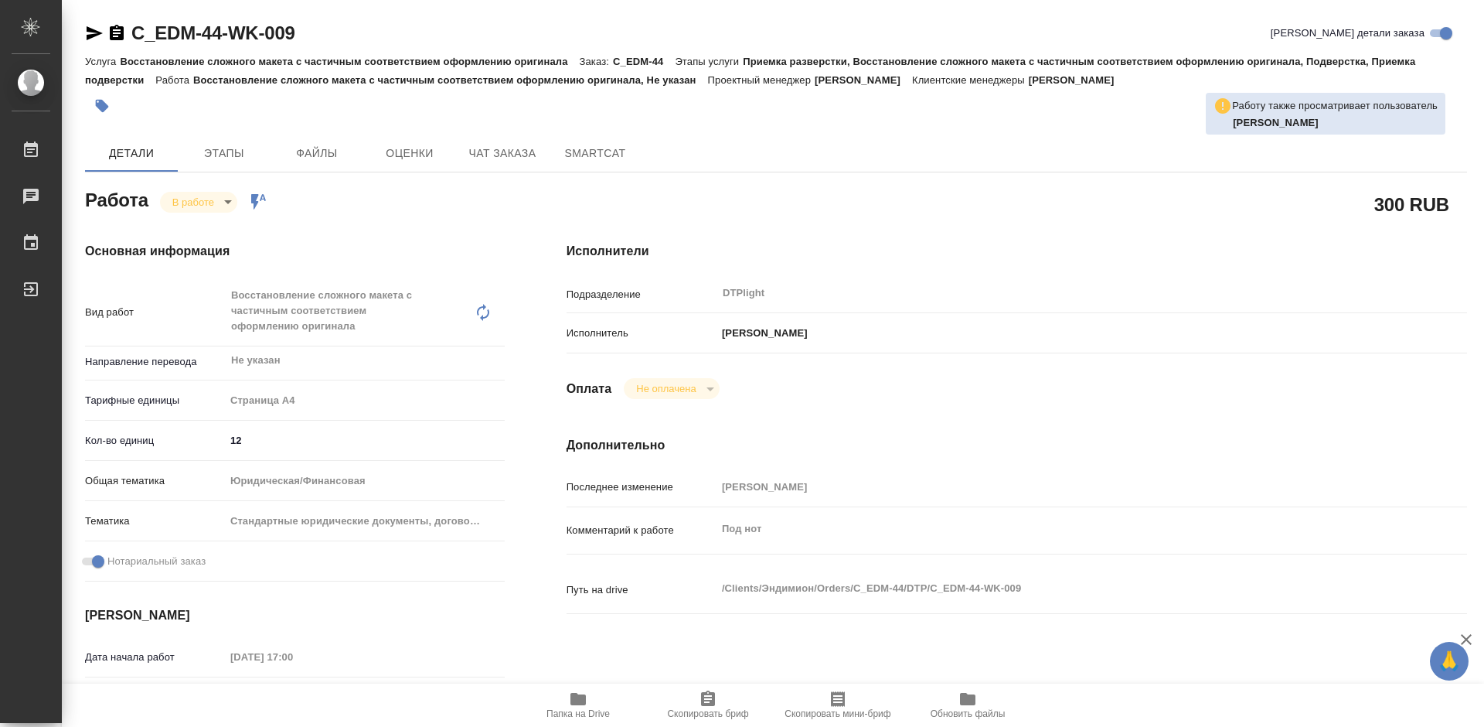
type textarea "x"
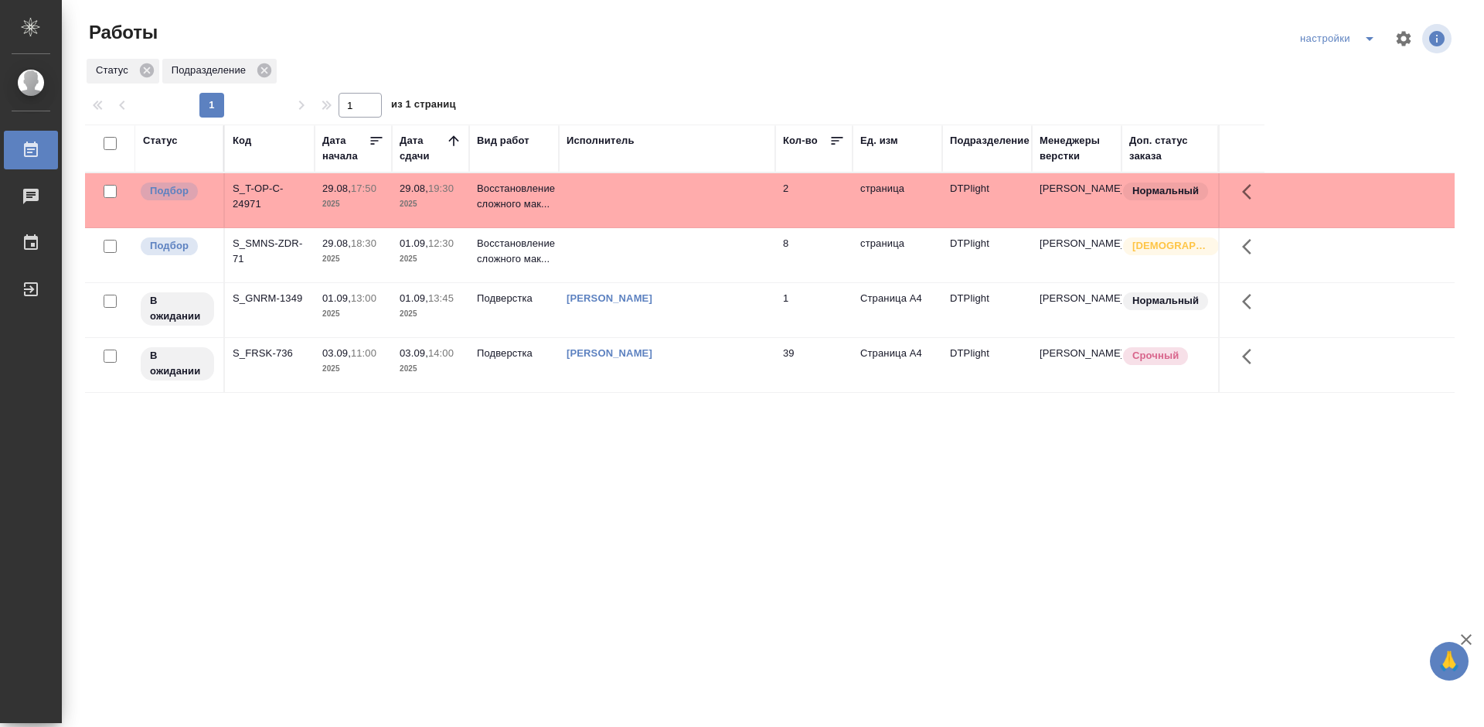
drag, startPoint x: 834, startPoint y: 0, endPoint x: 775, endPoint y: 476, distance: 479.8
click at [775, 476] on div "Статус Код Дата начала Дата сдачи Вид работ Исполнитель Кол-во Ед. изм Подразде…" at bounding box center [770, 402] width 1370 height 557
click at [272, 212] on div "S_SMNS-ZDR-71" at bounding box center [270, 196] width 74 height 31
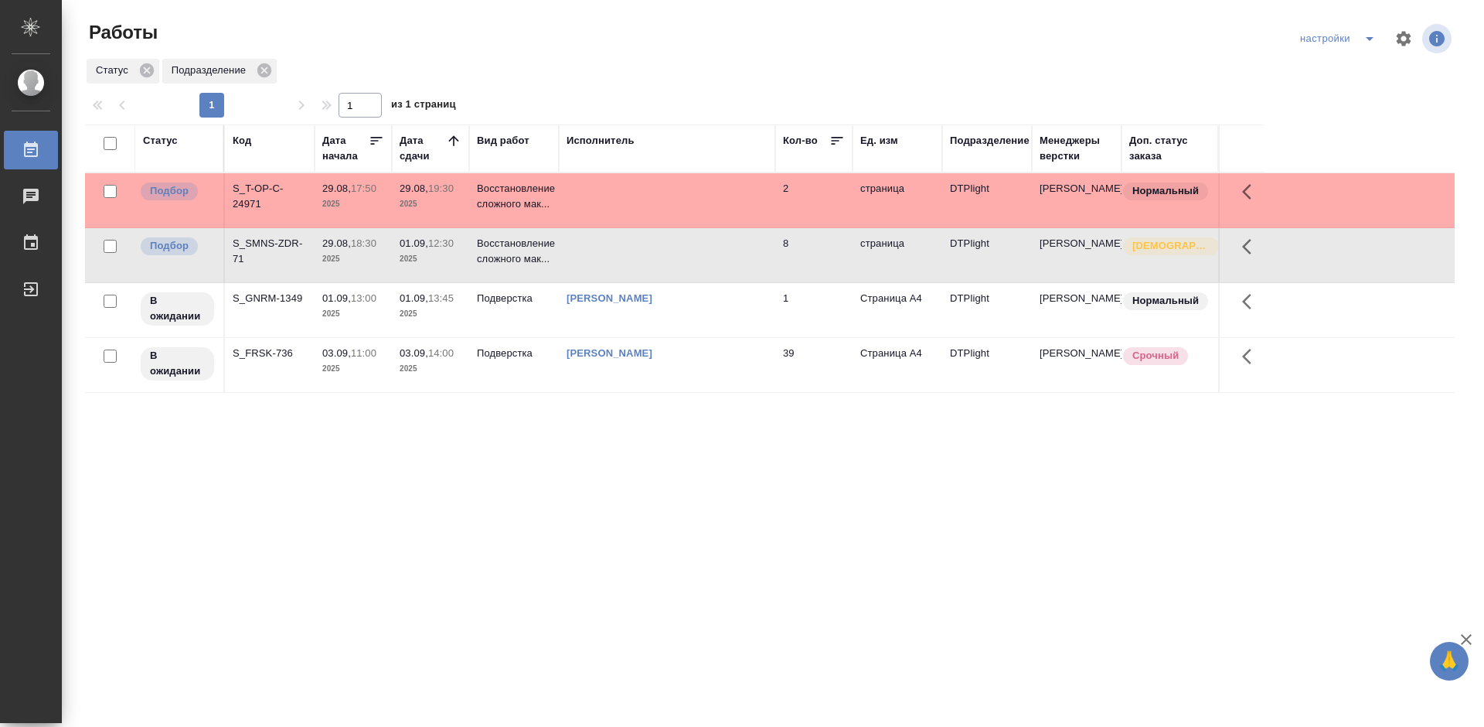
click at [272, 212] on div "S_SMNS-ZDR-71" at bounding box center [270, 196] width 74 height 31
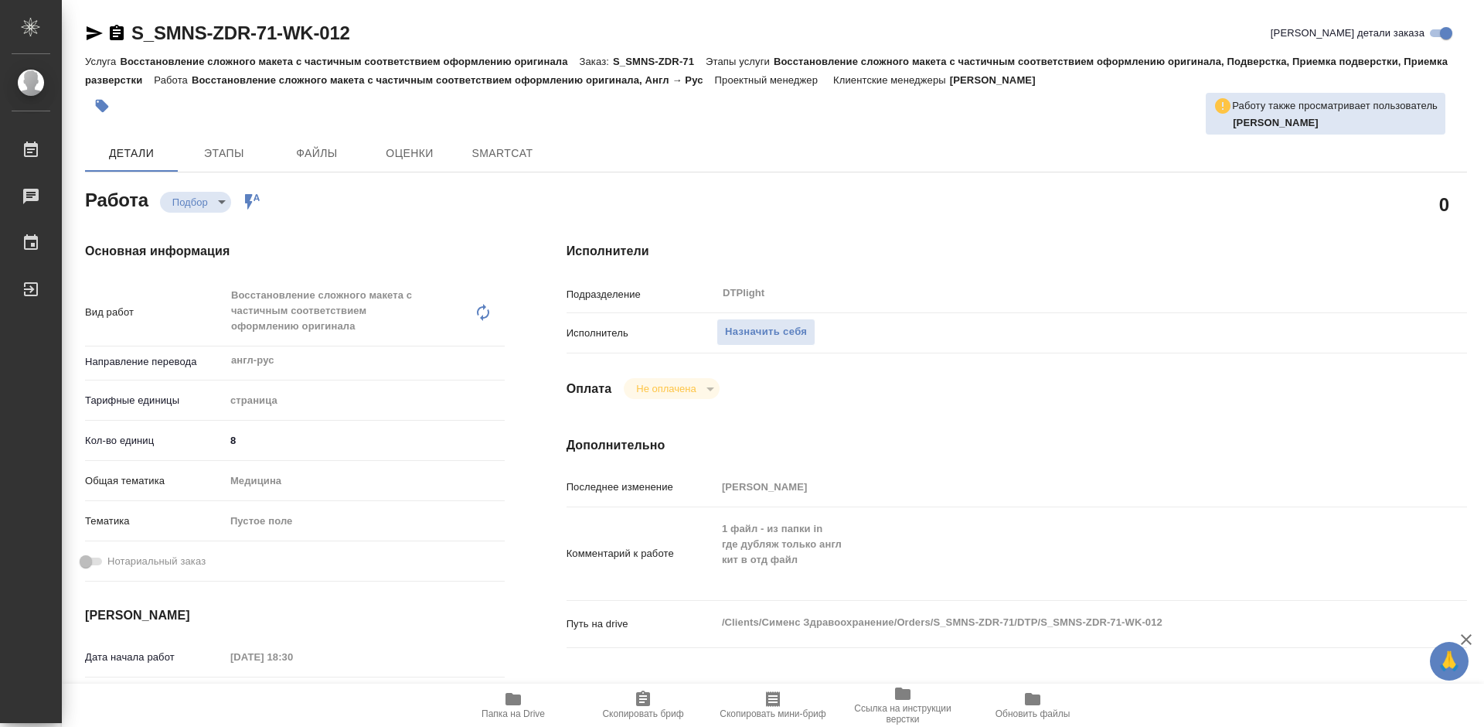
type textarea "x"
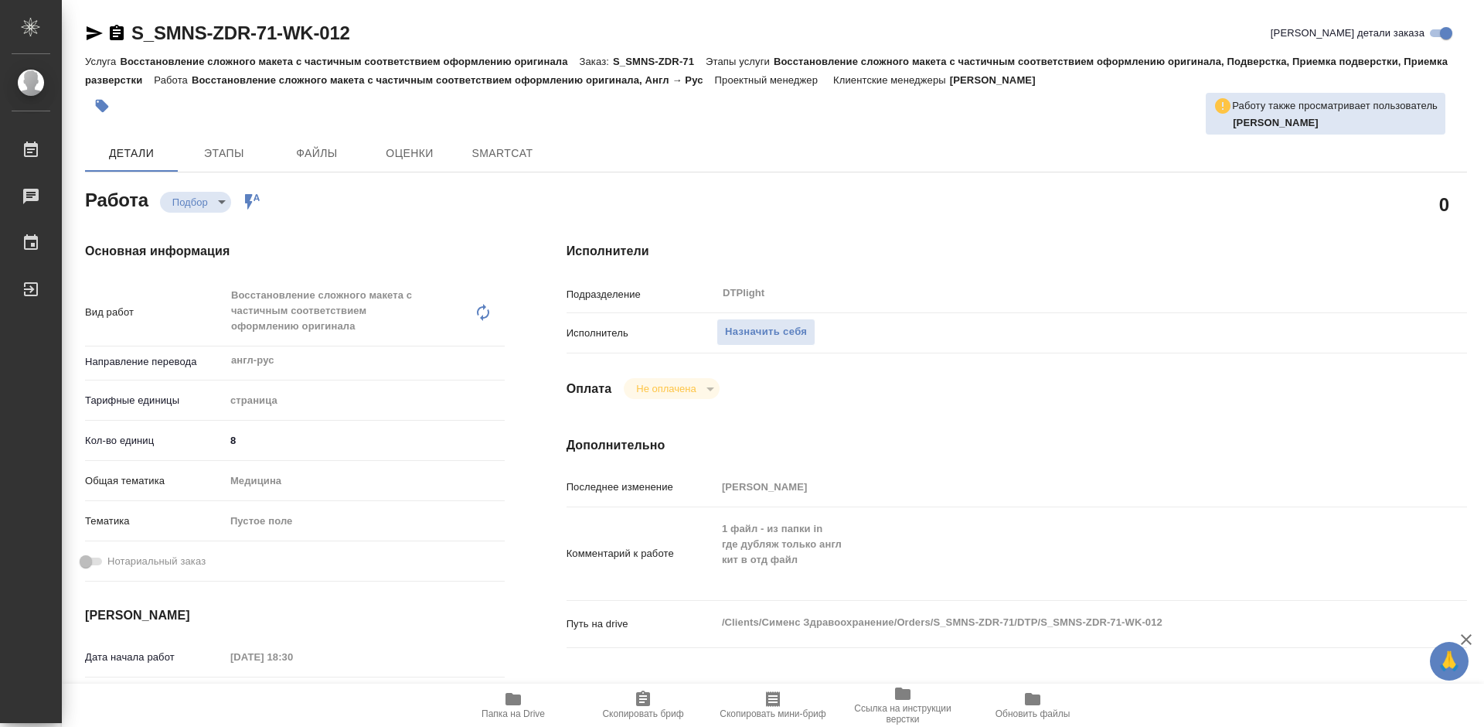
type textarea "x"
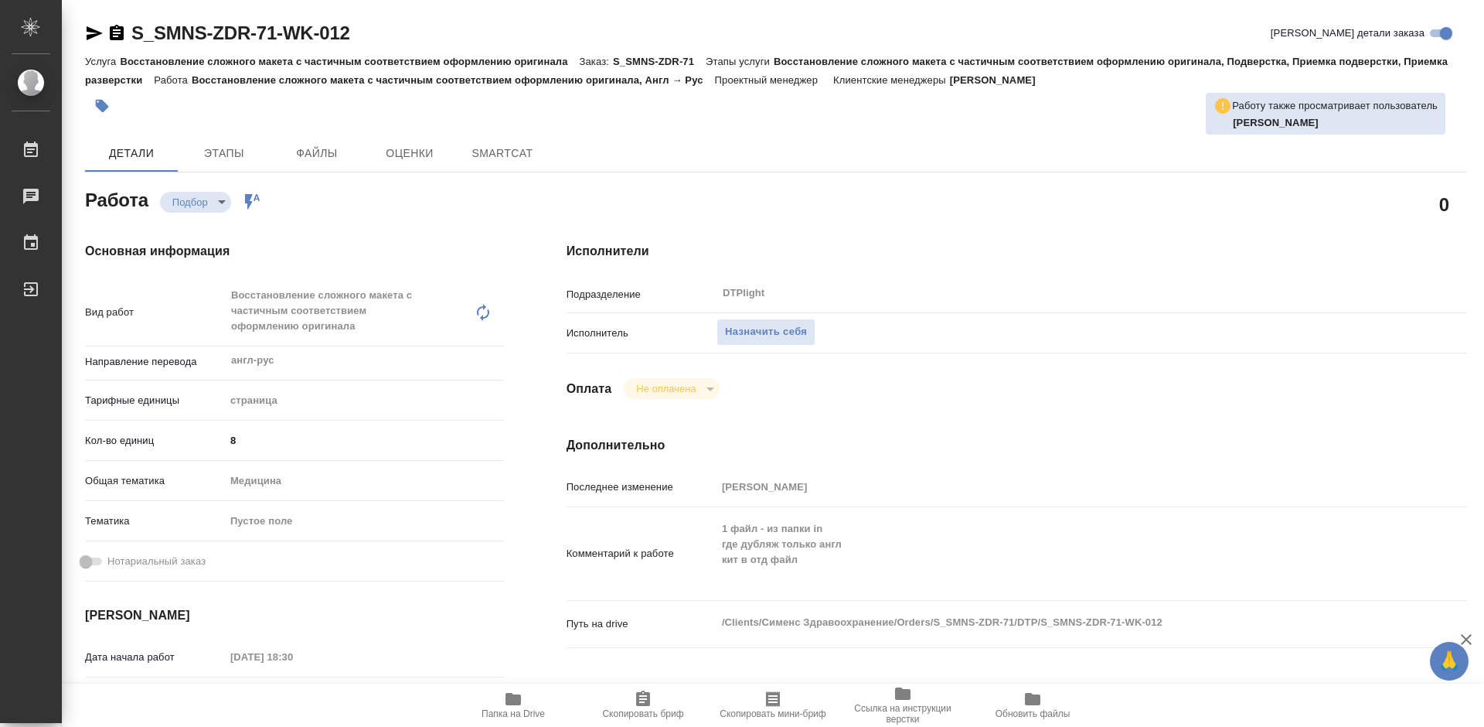
type textarea "x"
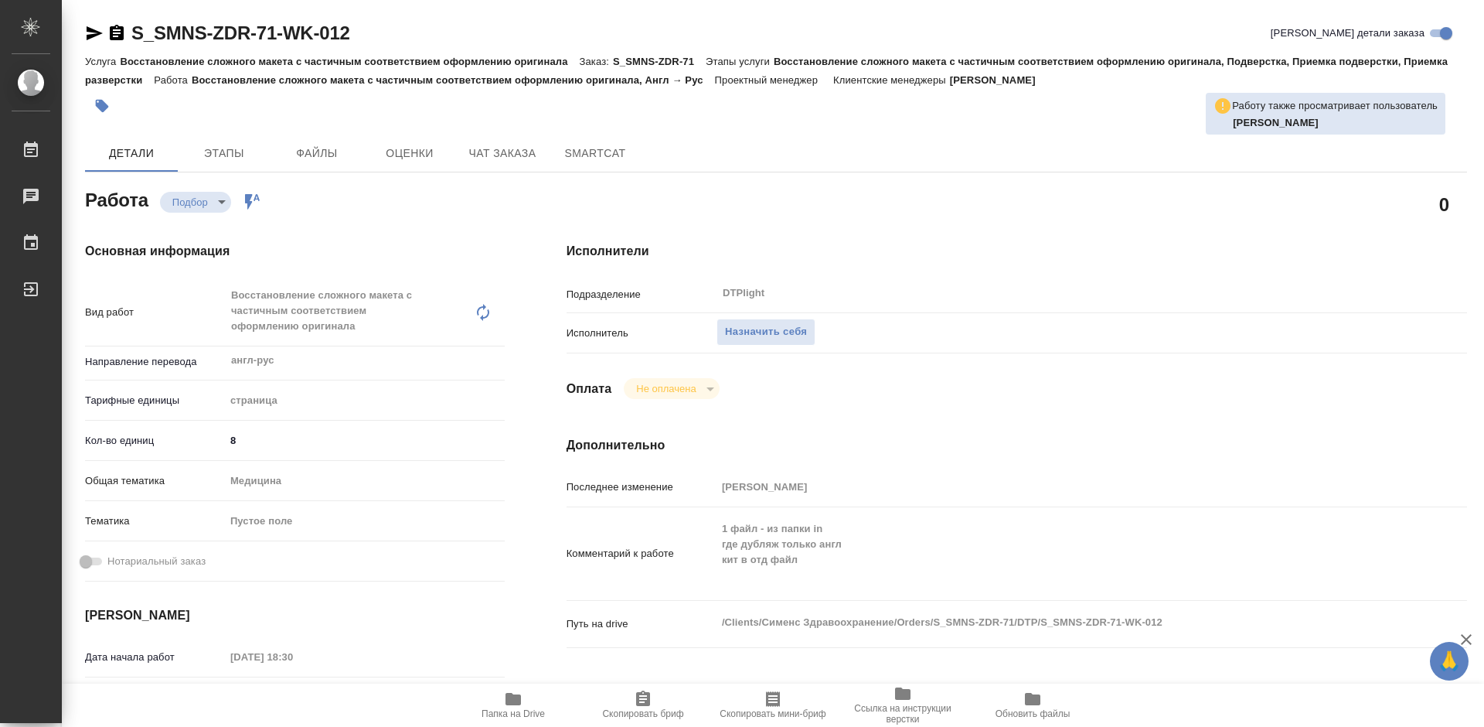
type textarea "x"
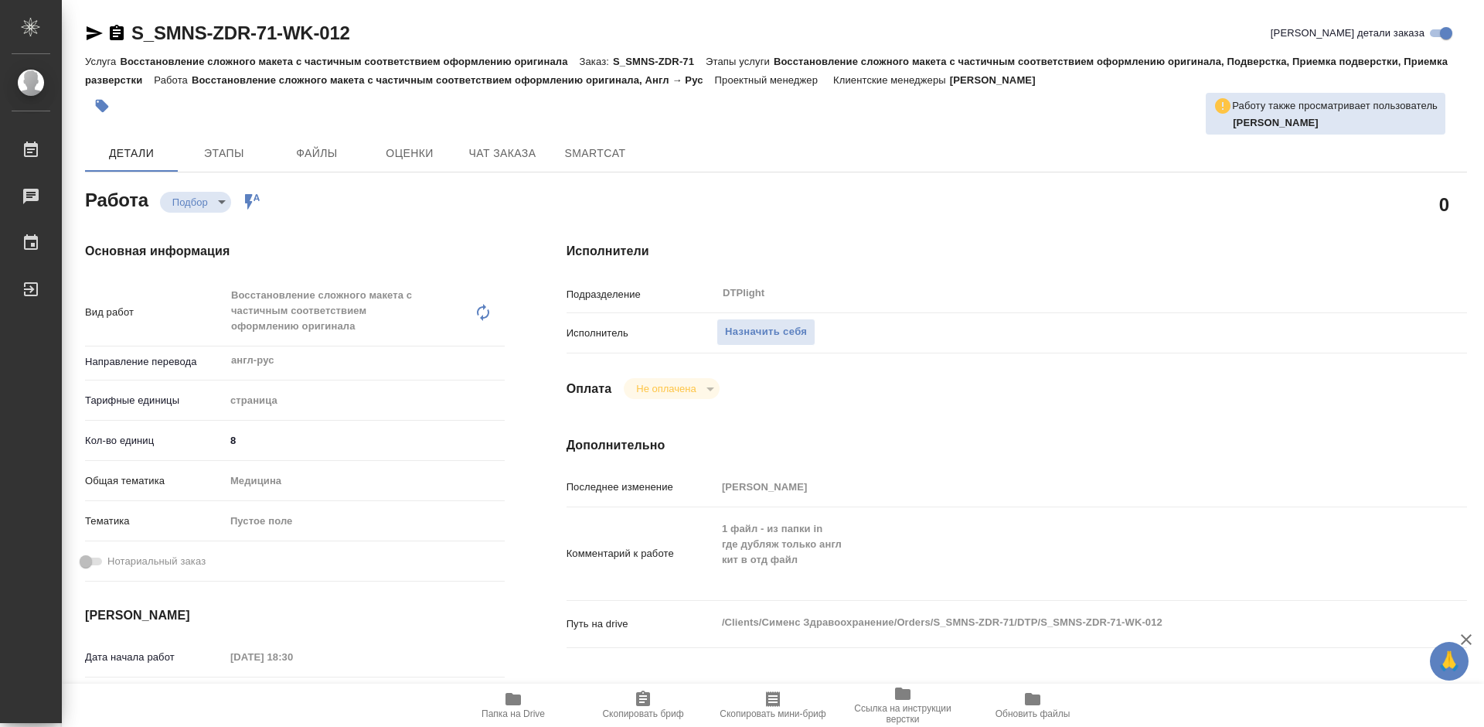
type textarea "x"
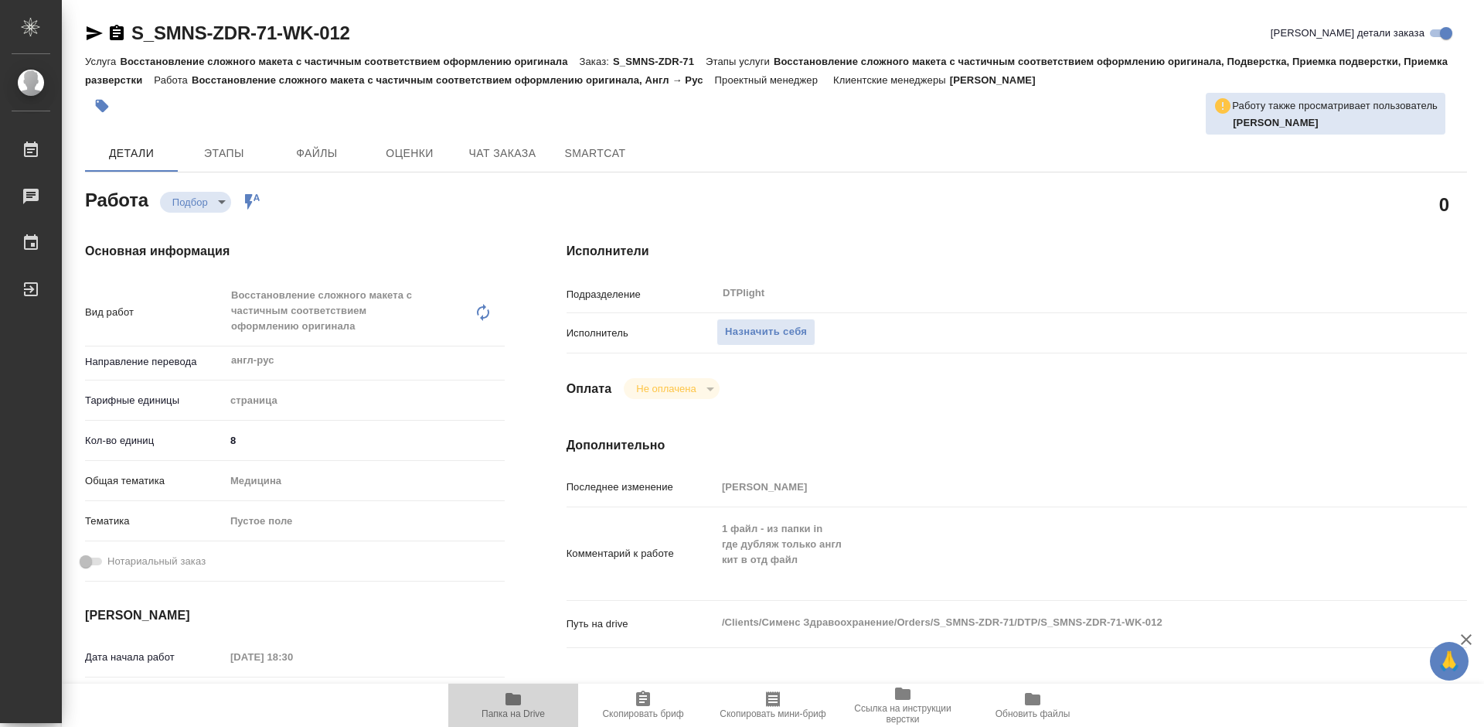
click at [530, 701] on span "Папка на Drive" at bounding box center [513, 704] width 111 height 29
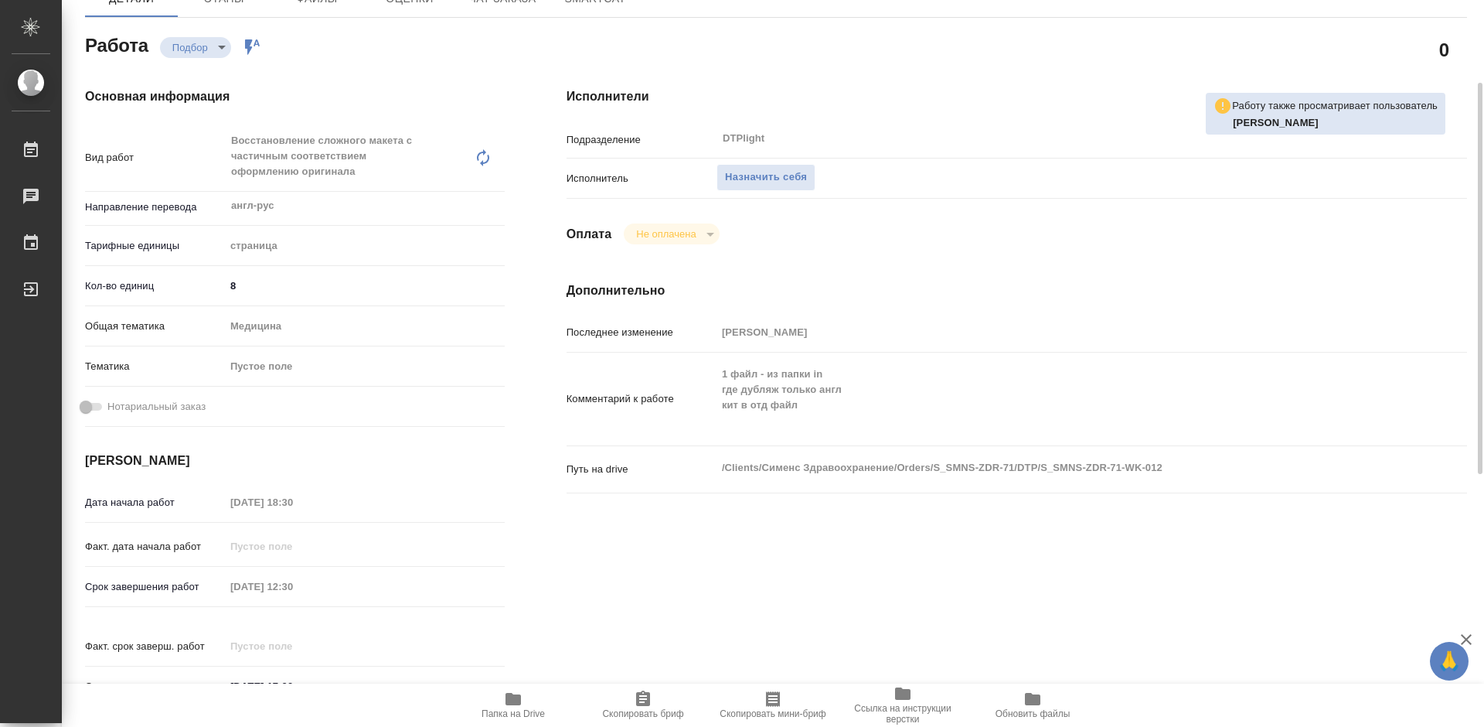
scroll to position [232, 0]
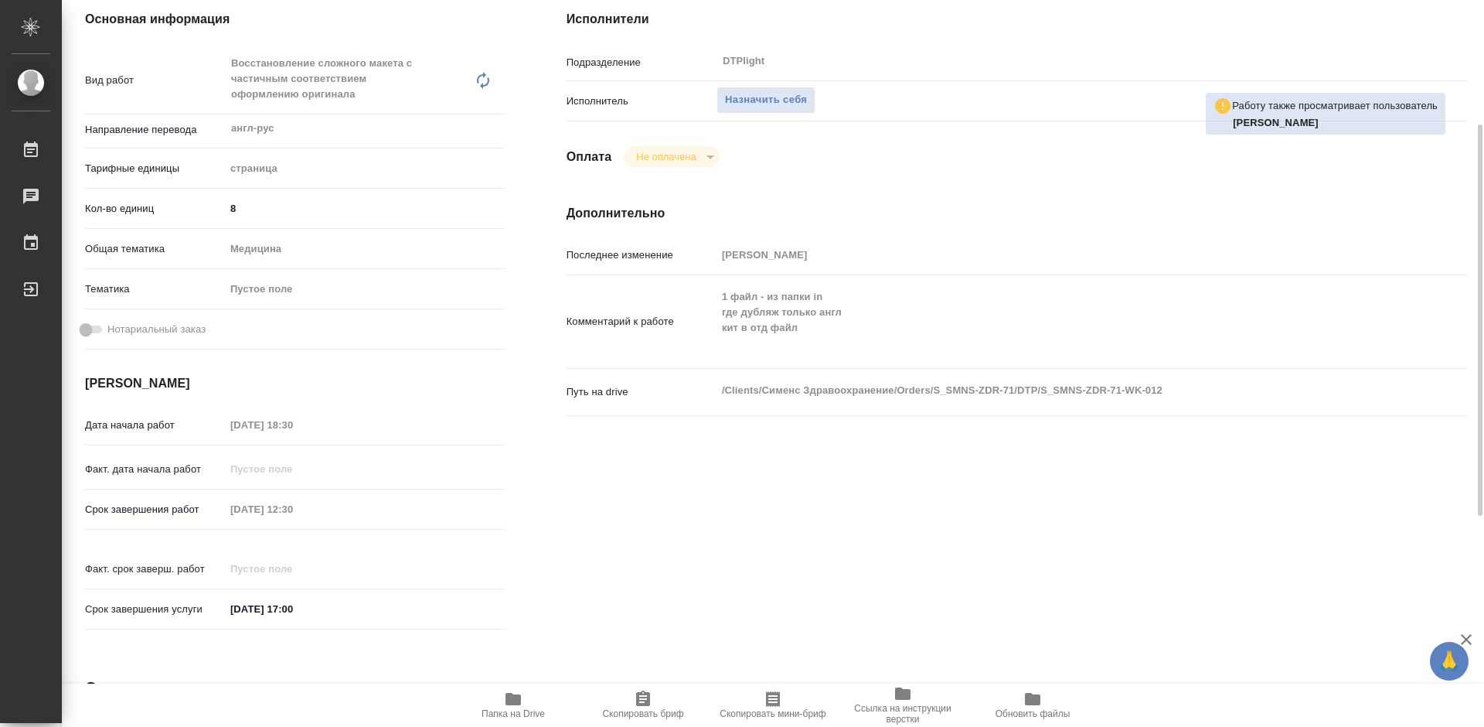
click at [519, 700] on icon "button" at bounding box center [513, 699] width 15 height 12
